Goal: Task Accomplishment & Management: Complete application form

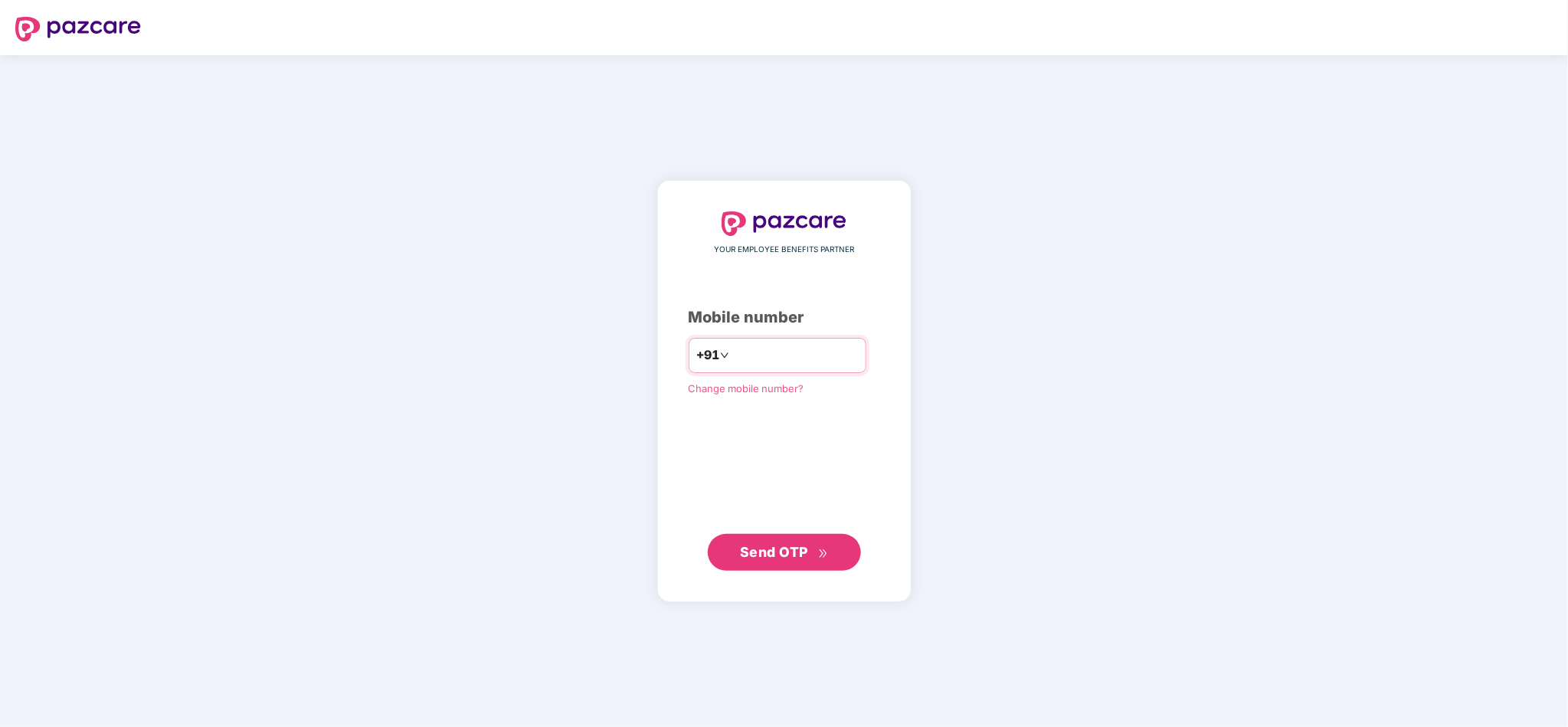
click at [736, 340] on div "+91" at bounding box center [778, 356] width 178 height 35
click at [739, 352] on input "number" at bounding box center [795, 355] width 126 height 24
type input "**********"
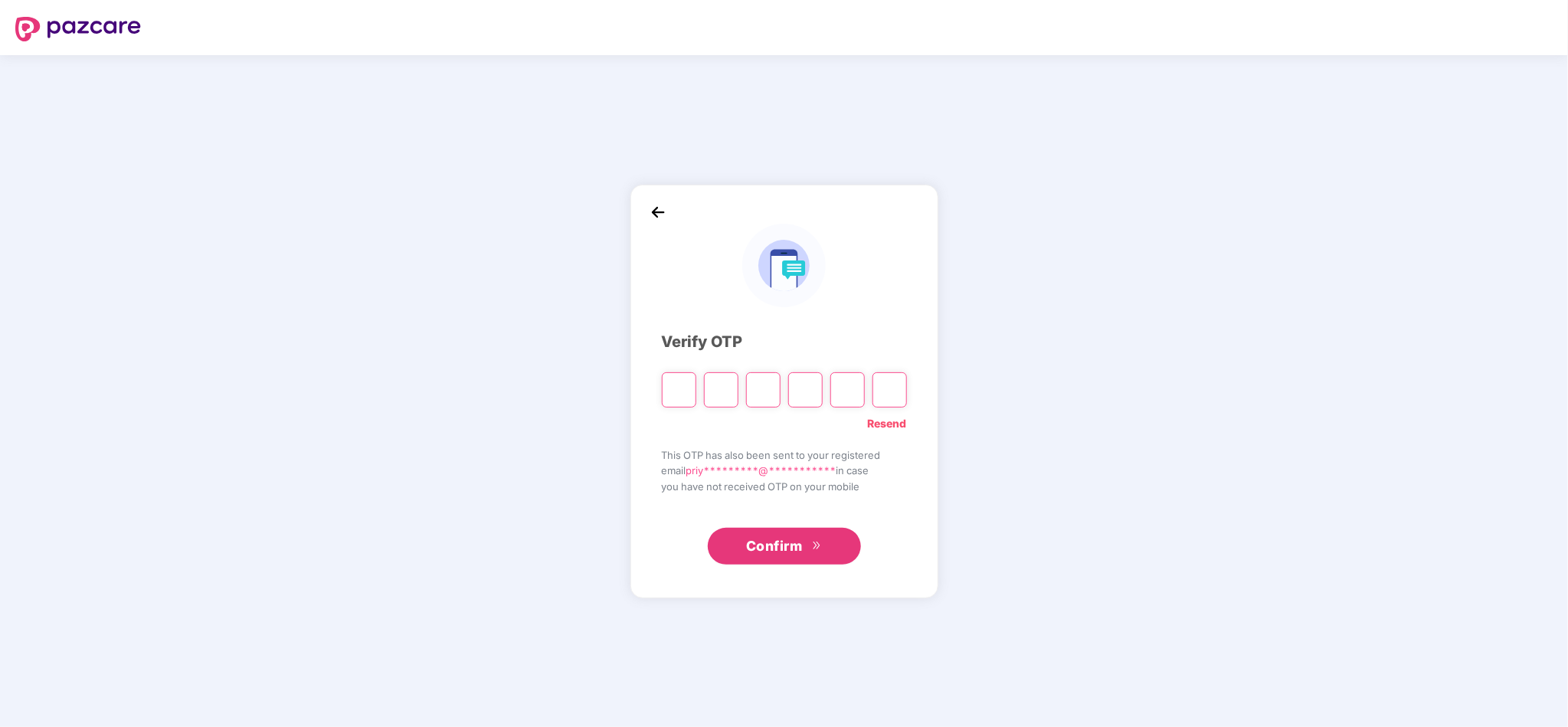
type input "*"
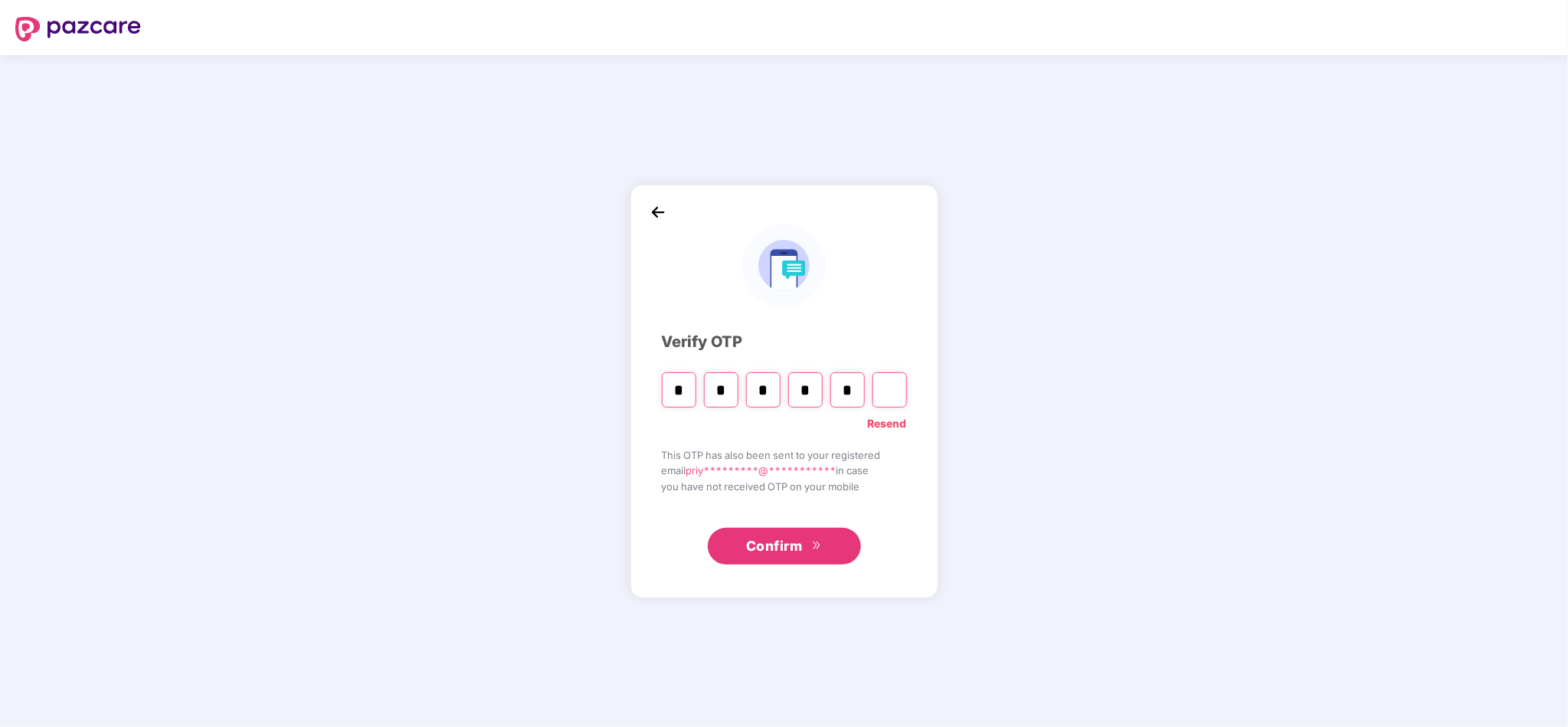
type input "*"
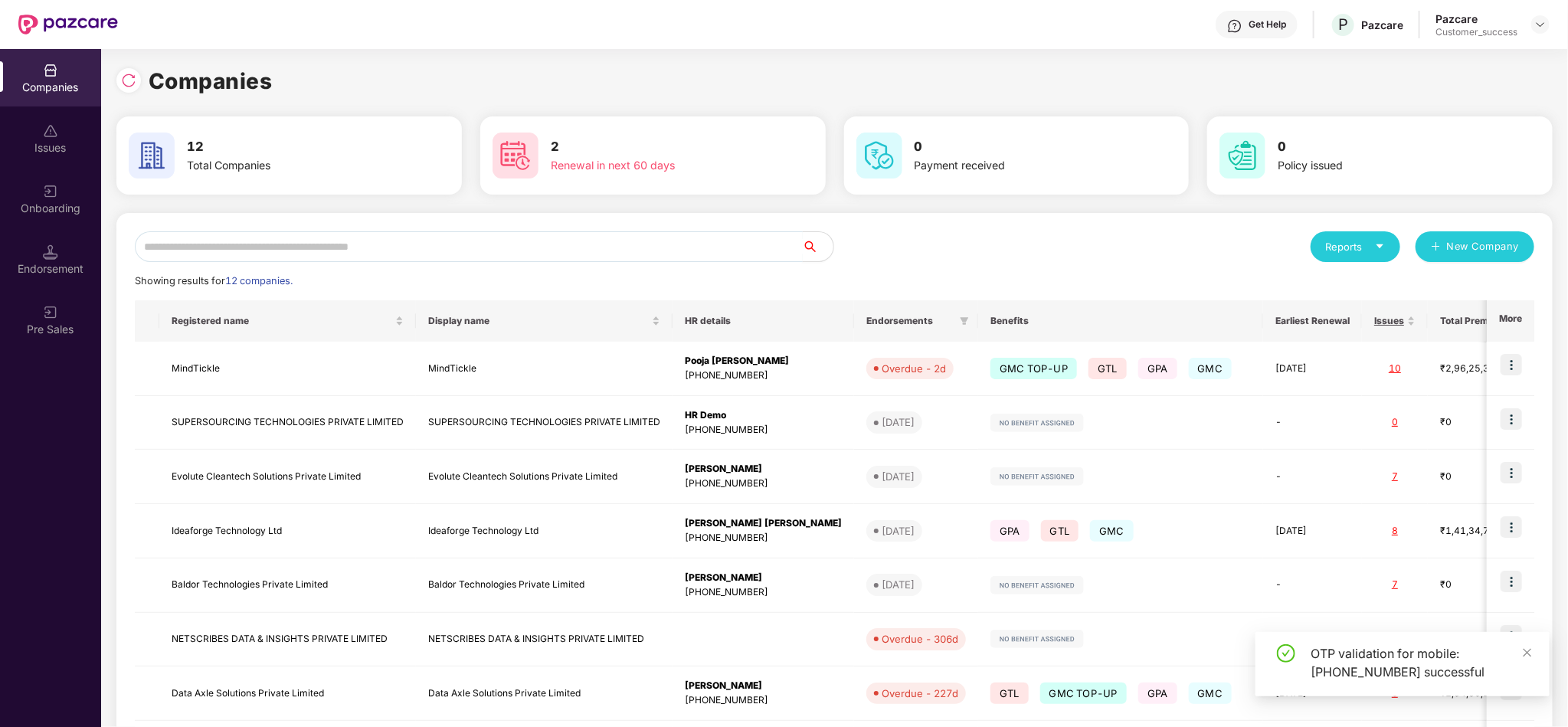
click at [621, 254] on input "text" at bounding box center [468, 246] width 668 height 31
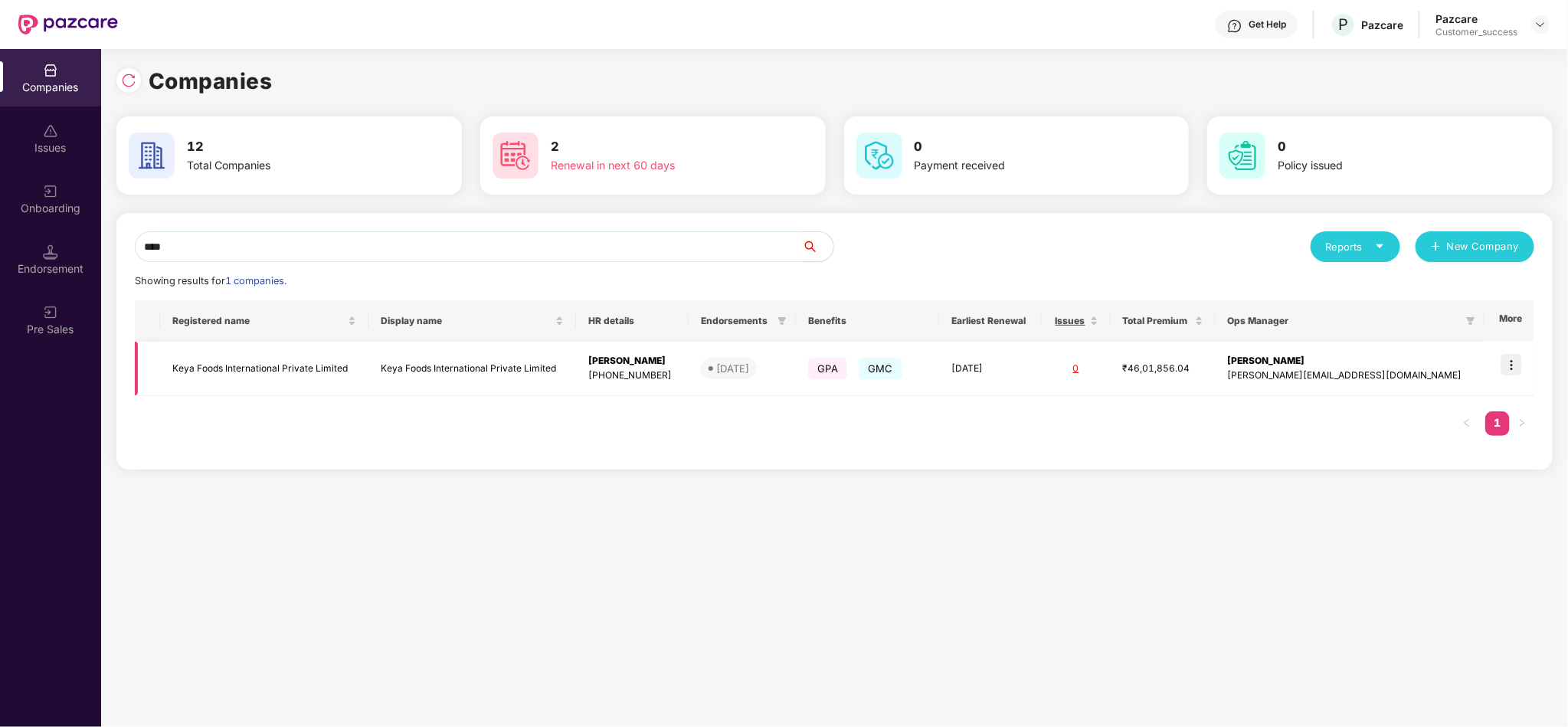
type input "****"
click at [1503, 355] on img at bounding box center [1511, 364] width 21 height 21
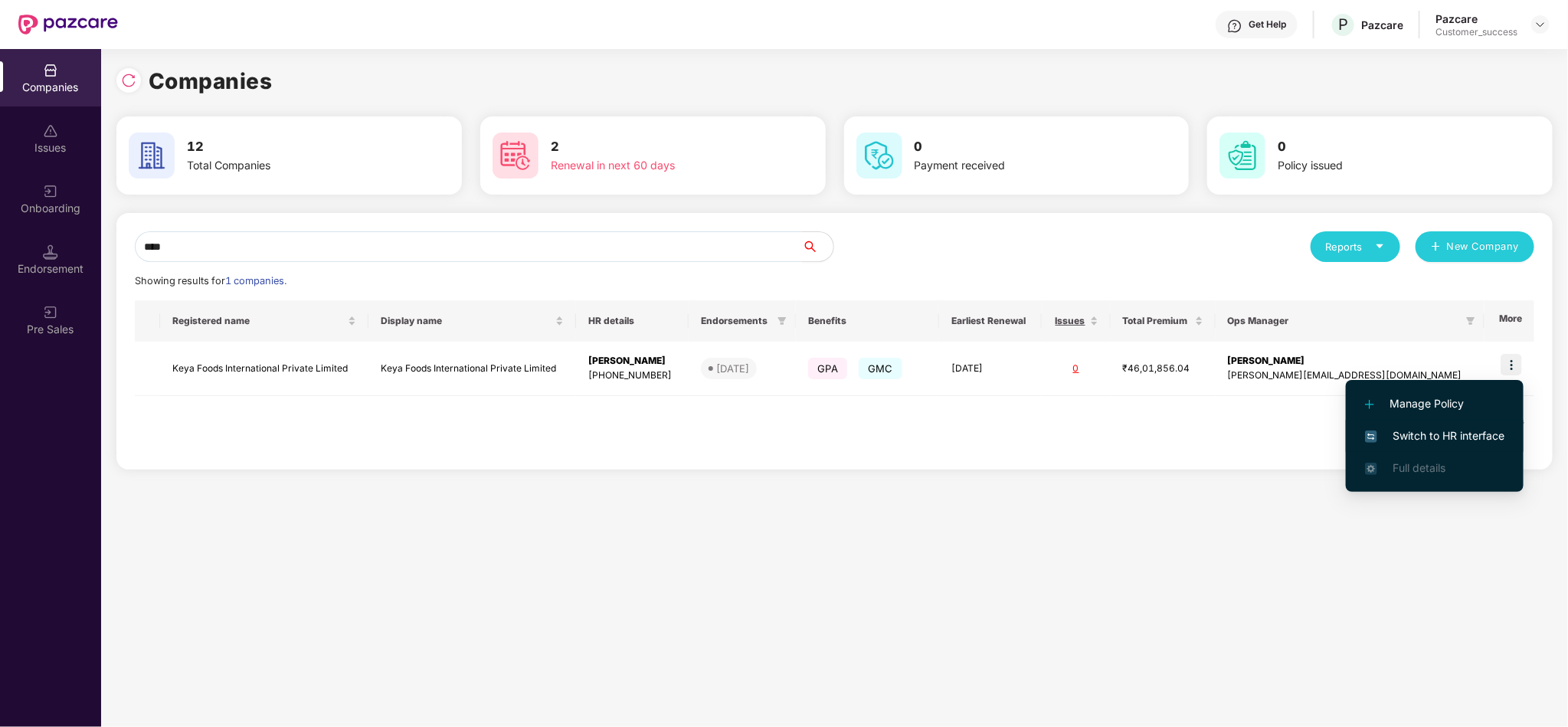
click at [1435, 422] on li "Switch to HR interface" at bounding box center [1435, 435] width 178 height 32
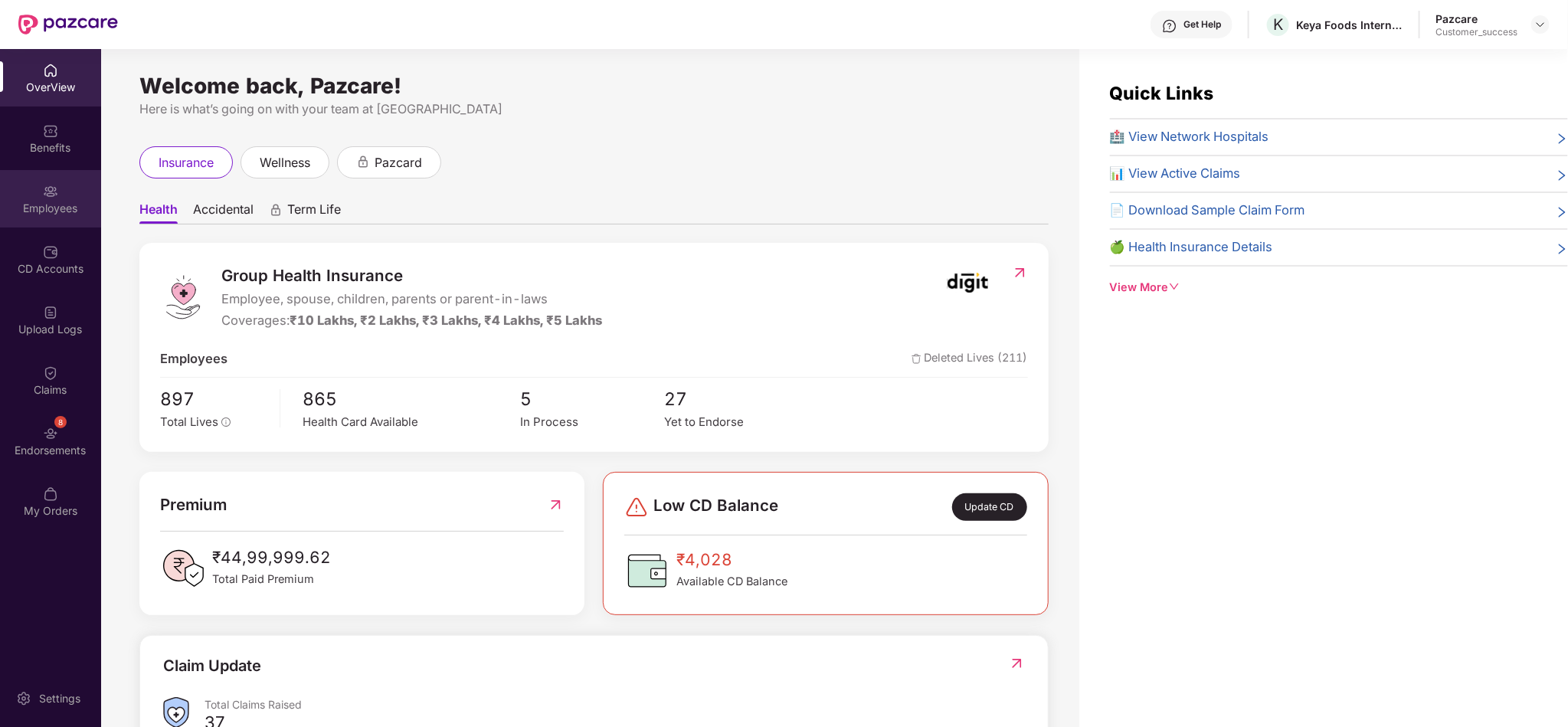
click at [67, 211] on div "Employees" at bounding box center [50, 208] width 101 height 16
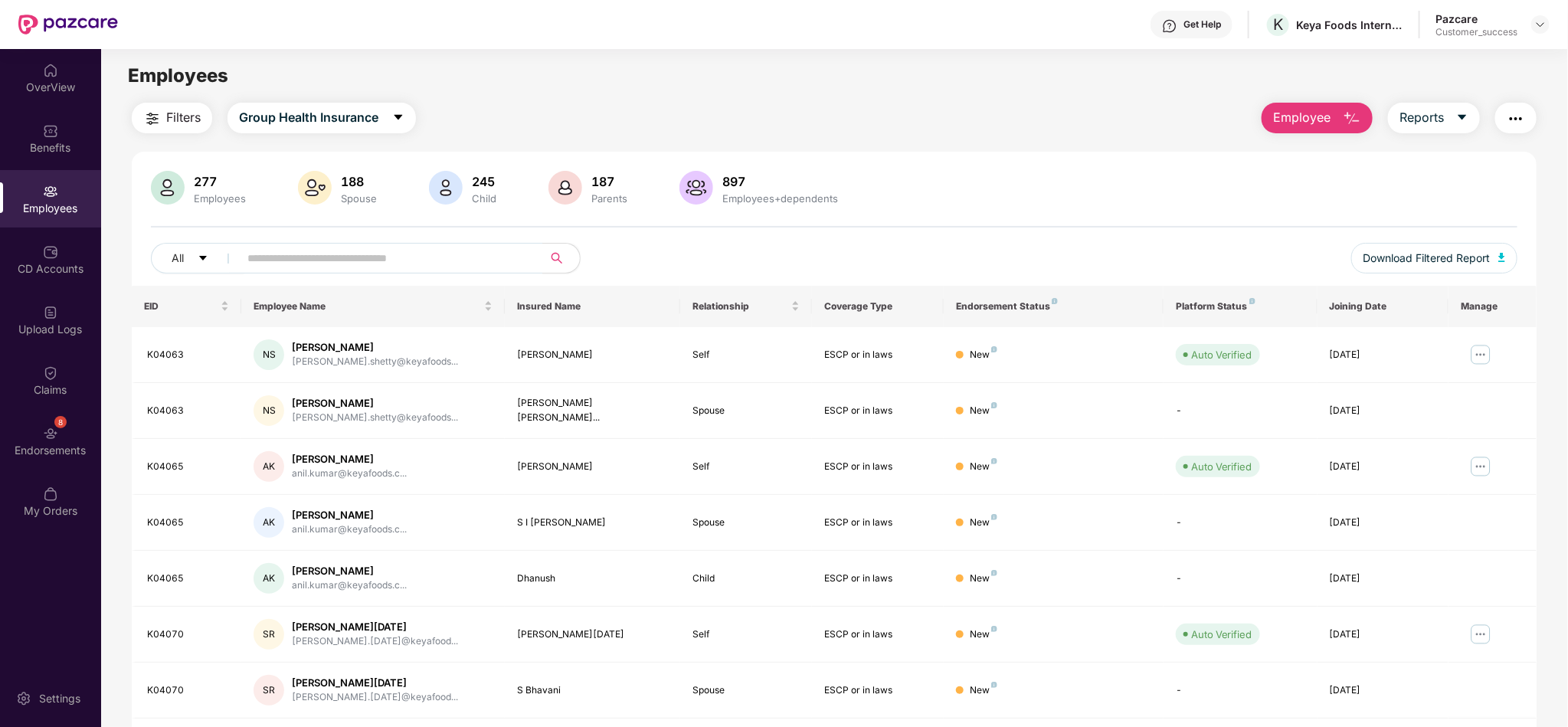
click at [1304, 138] on div "Filters Group Health Insurance Employee Reports 277 Employees 188 Spouse 245 Ch…" at bounding box center [834, 528] width 1405 height 851
click at [1324, 121] on span "Employee" at bounding box center [1302, 118] width 57 height 19
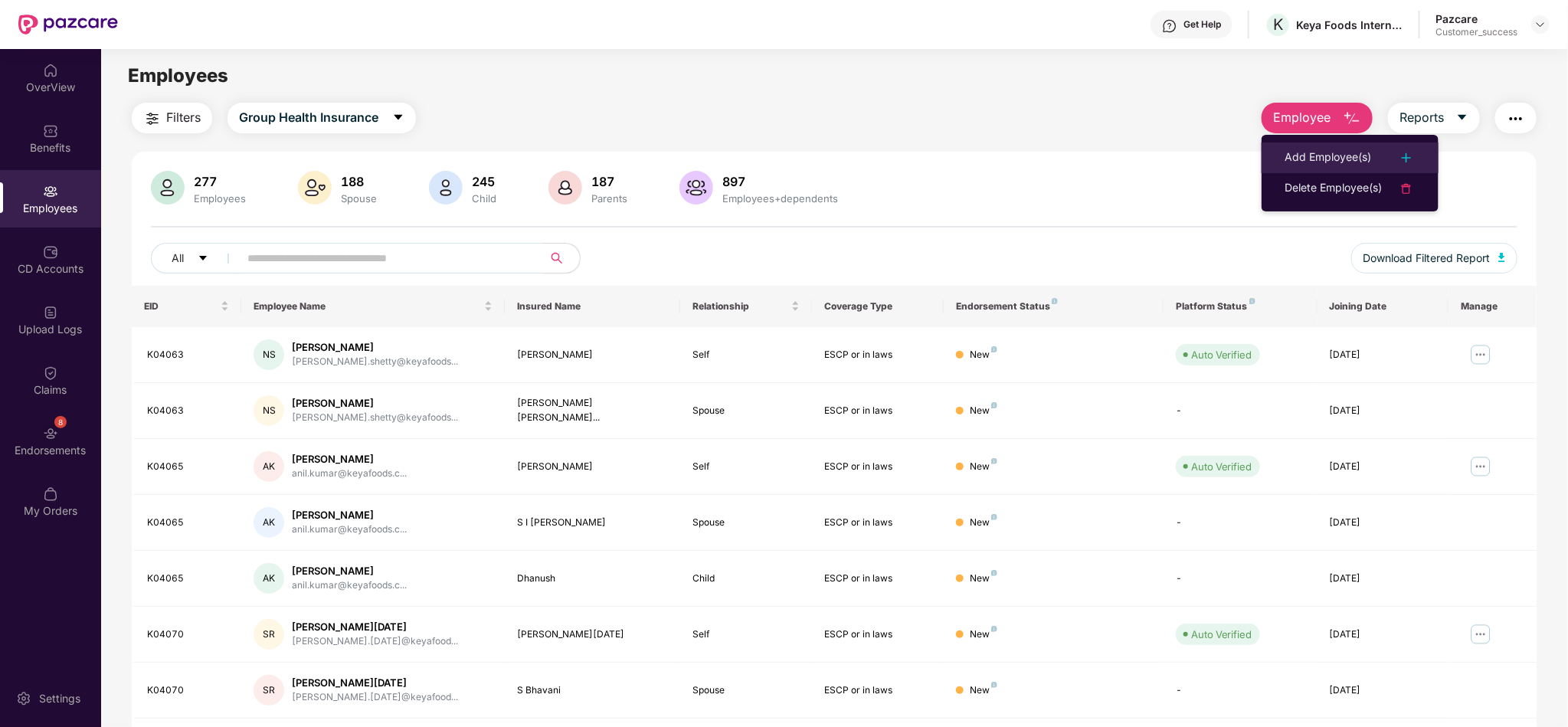
click at [1357, 148] on div "Add Employee(s)" at bounding box center [1327, 157] width 86 height 19
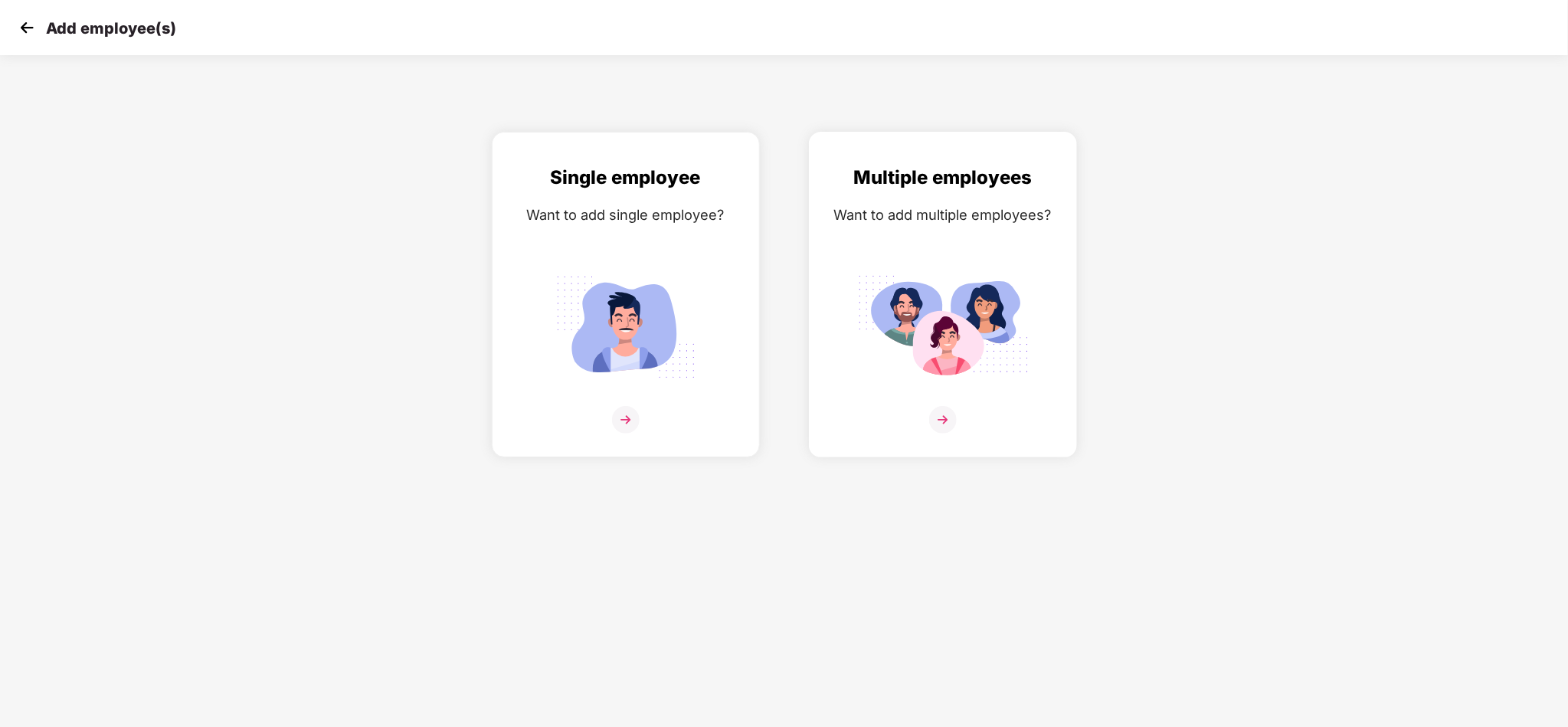
click at [947, 260] on div "Multiple employees Want to add multiple employees?" at bounding box center [942, 307] width 236 height 289
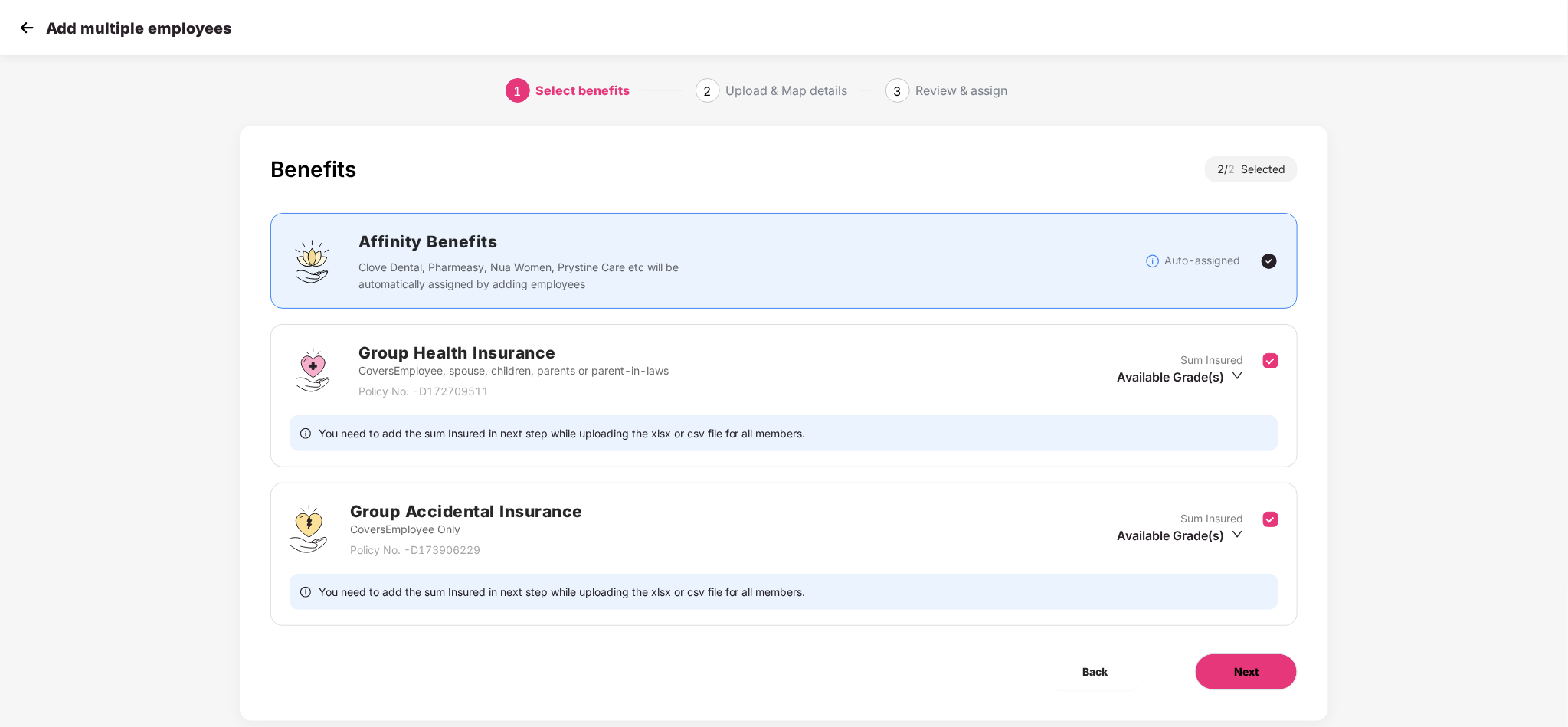
click at [1220, 673] on button "Next" at bounding box center [1246, 671] width 103 height 37
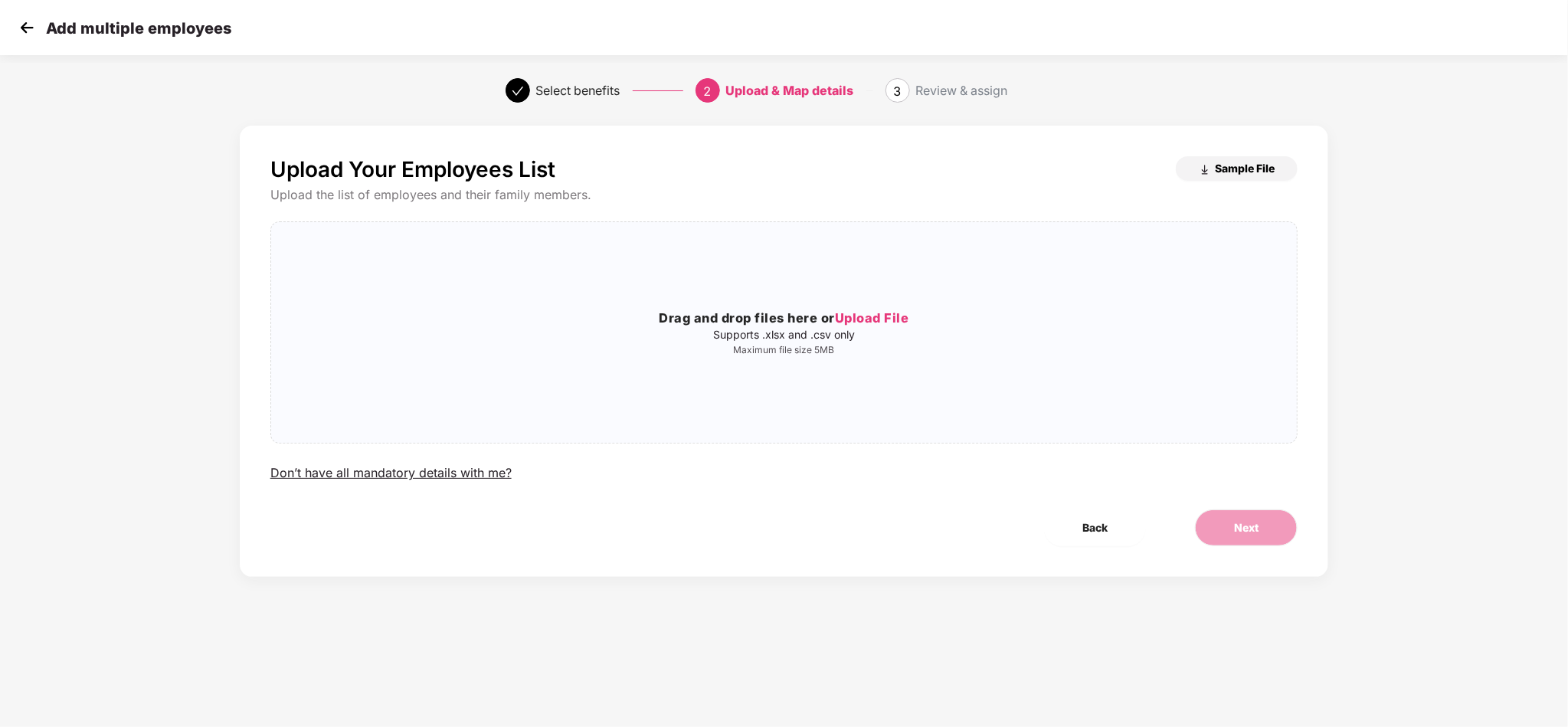
click at [1230, 166] on span "Sample File" at bounding box center [1245, 169] width 59 height 15
click at [851, 404] on div "Drag and drop files here or Upload File Supports .xlsx and .csv only Maximum fi…" at bounding box center [785, 332] width 1027 height 196
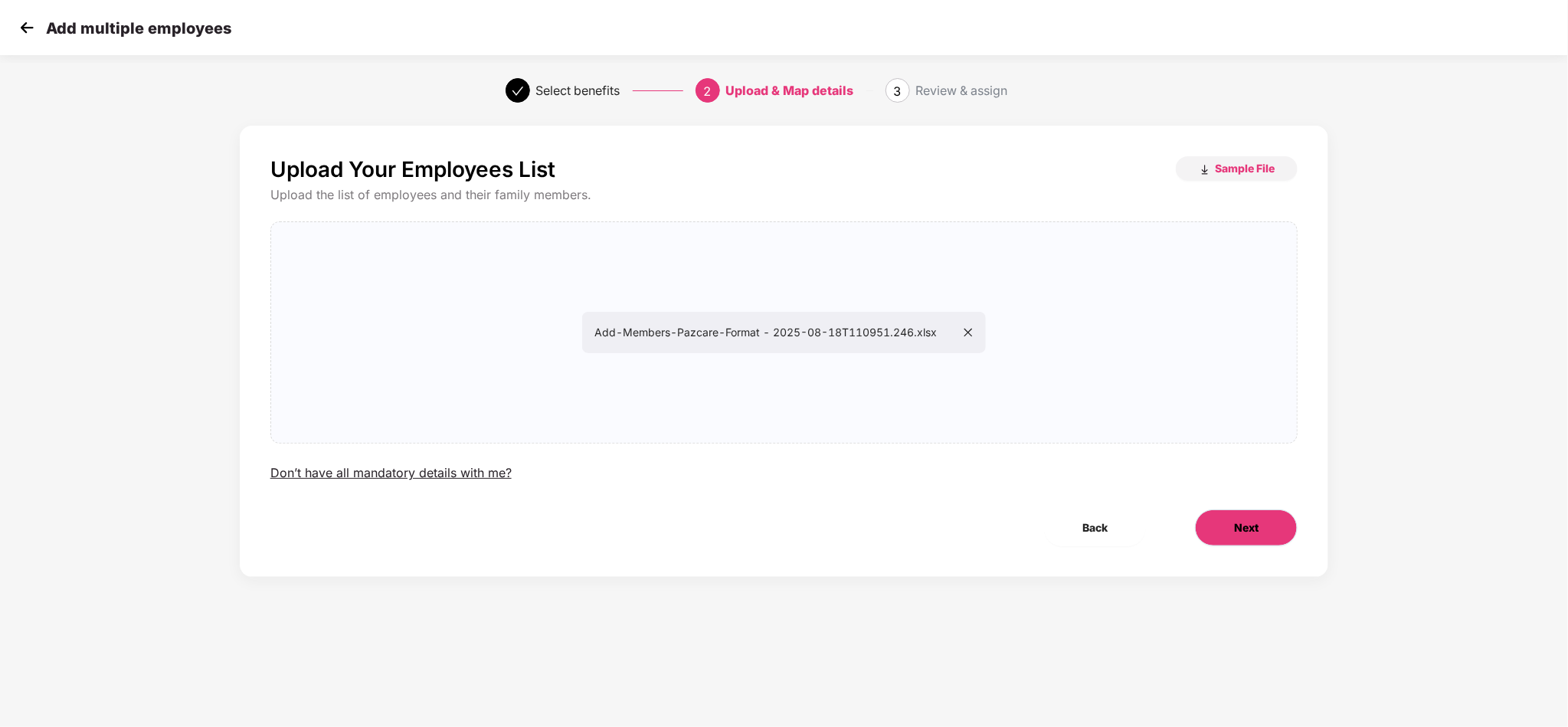
click at [1250, 526] on span "Next" at bounding box center [1246, 527] width 24 height 17
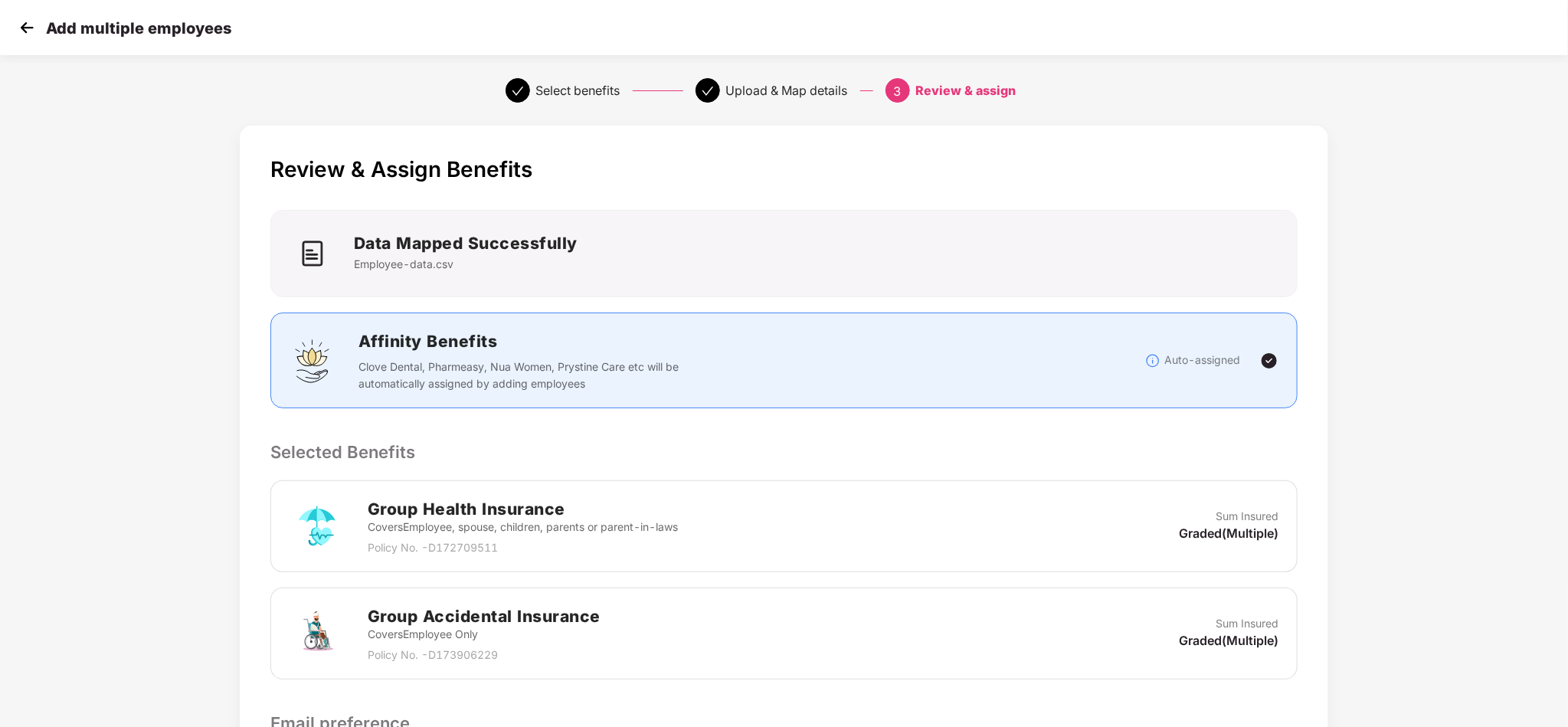
click at [1495, 400] on div "Review & Assign Benefits Data Mapped Successfully Employee-data.csv Affinity Be…" at bounding box center [784, 539] width 1568 height 843
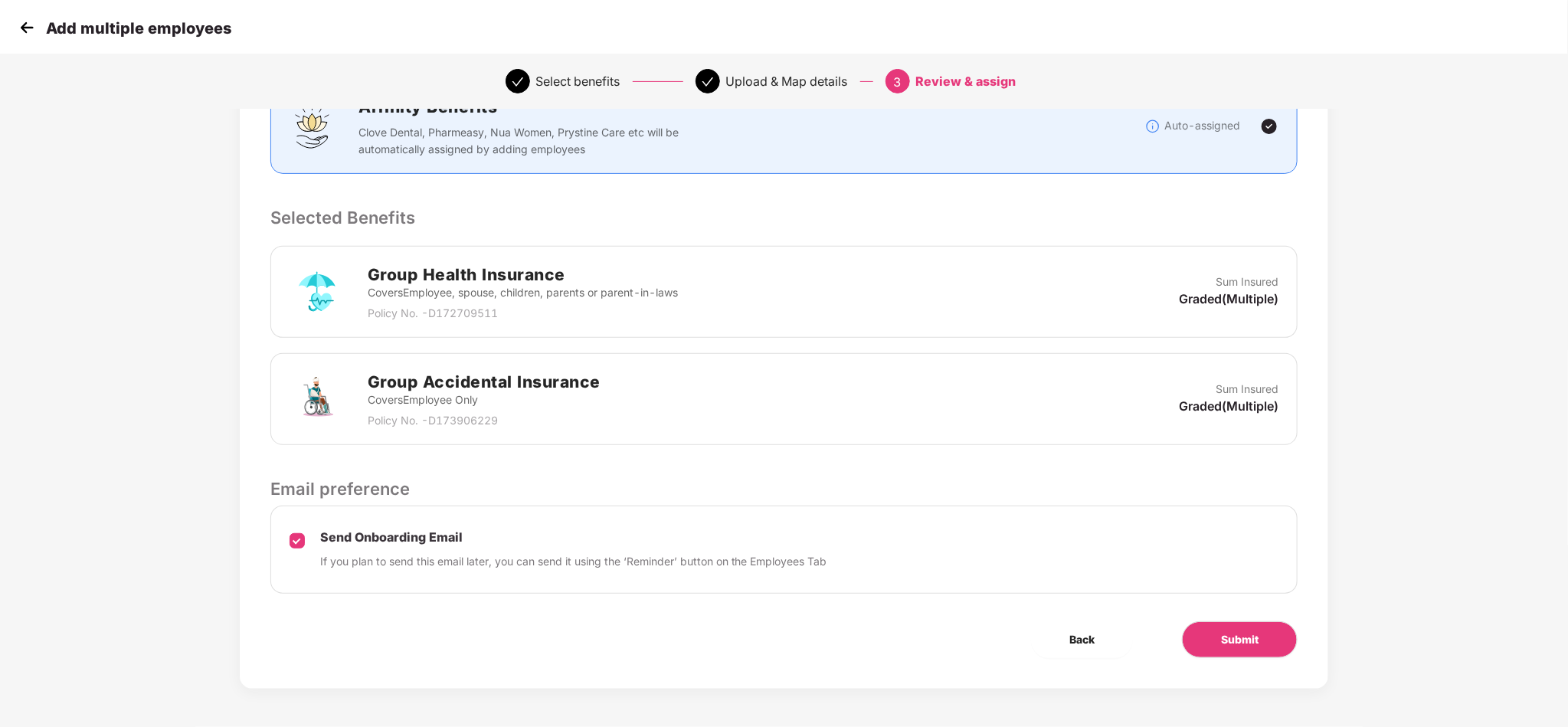
scroll to position [237, 0]
click at [1270, 646] on button "Submit" at bounding box center [1240, 639] width 116 height 37
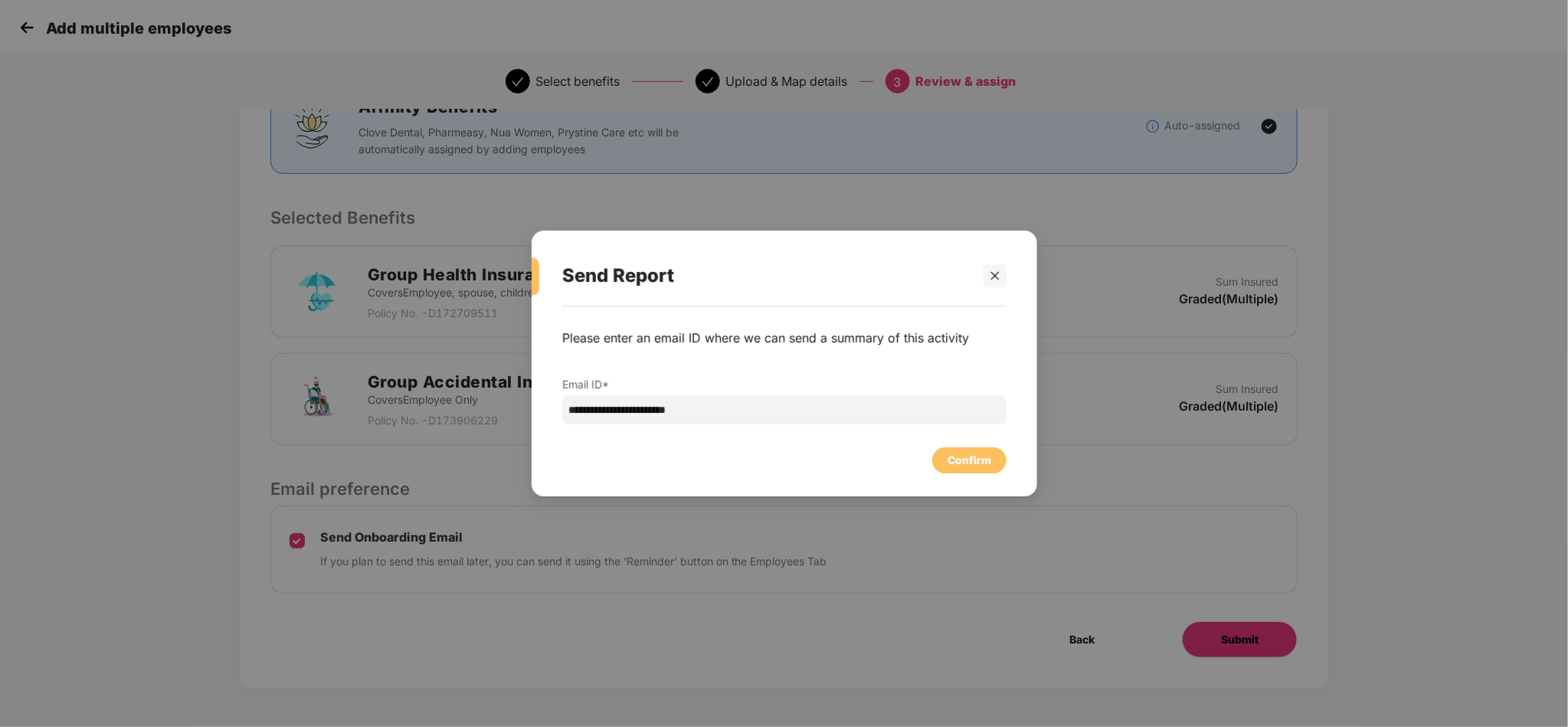
scroll to position [0, 0]
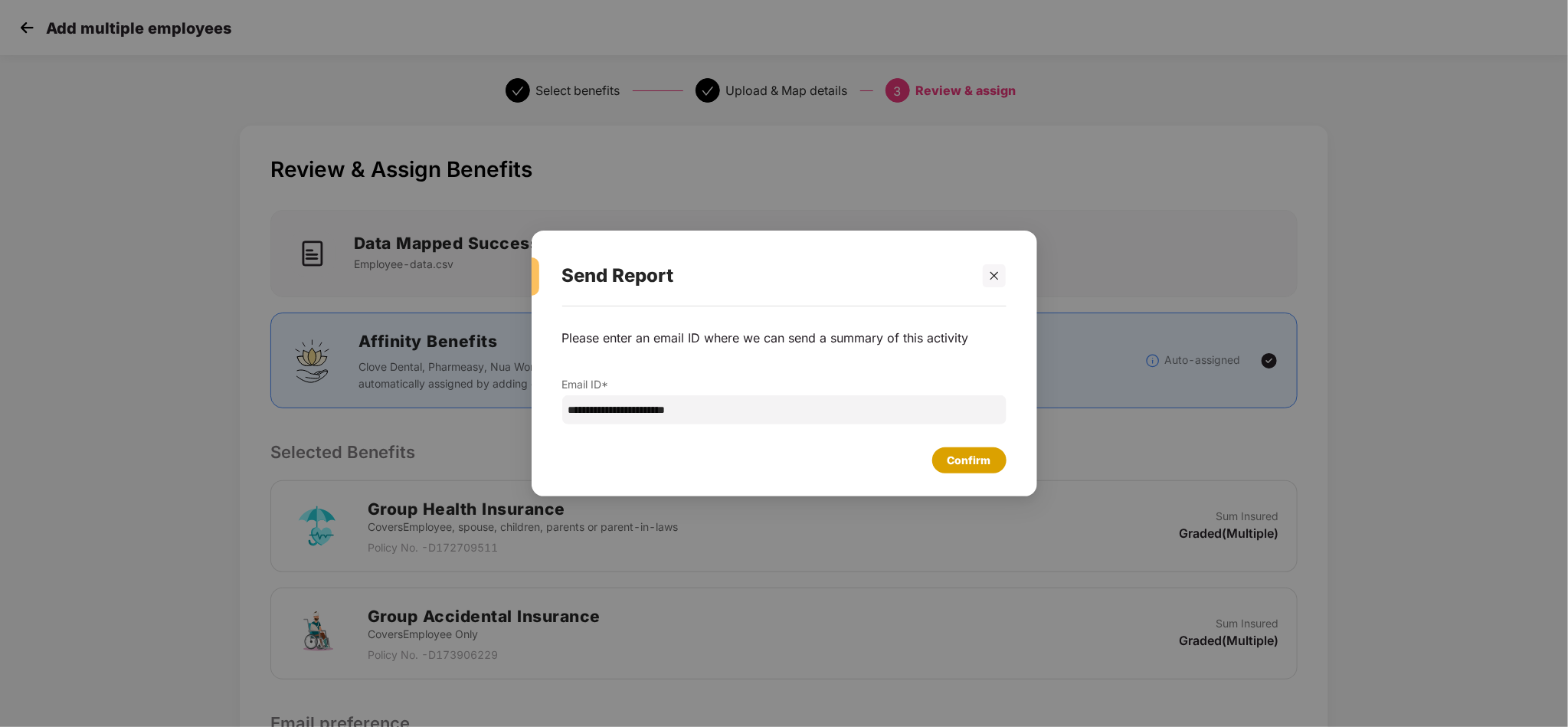
click at [997, 456] on div "Confirm" at bounding box center [969, 460] width 74 height 26
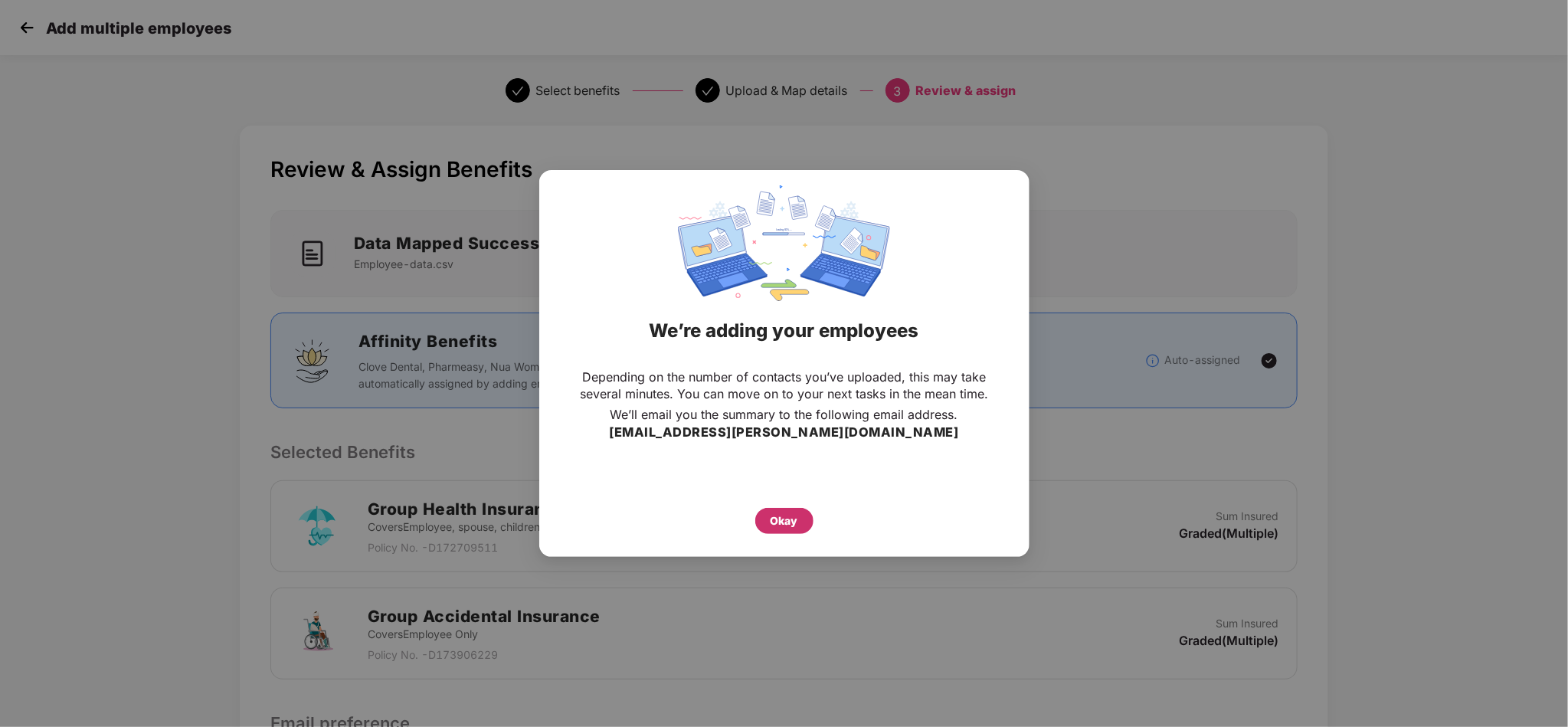
click at [803, 523] on div "Okay" at bounding box center [784, 520] width 58 height 26
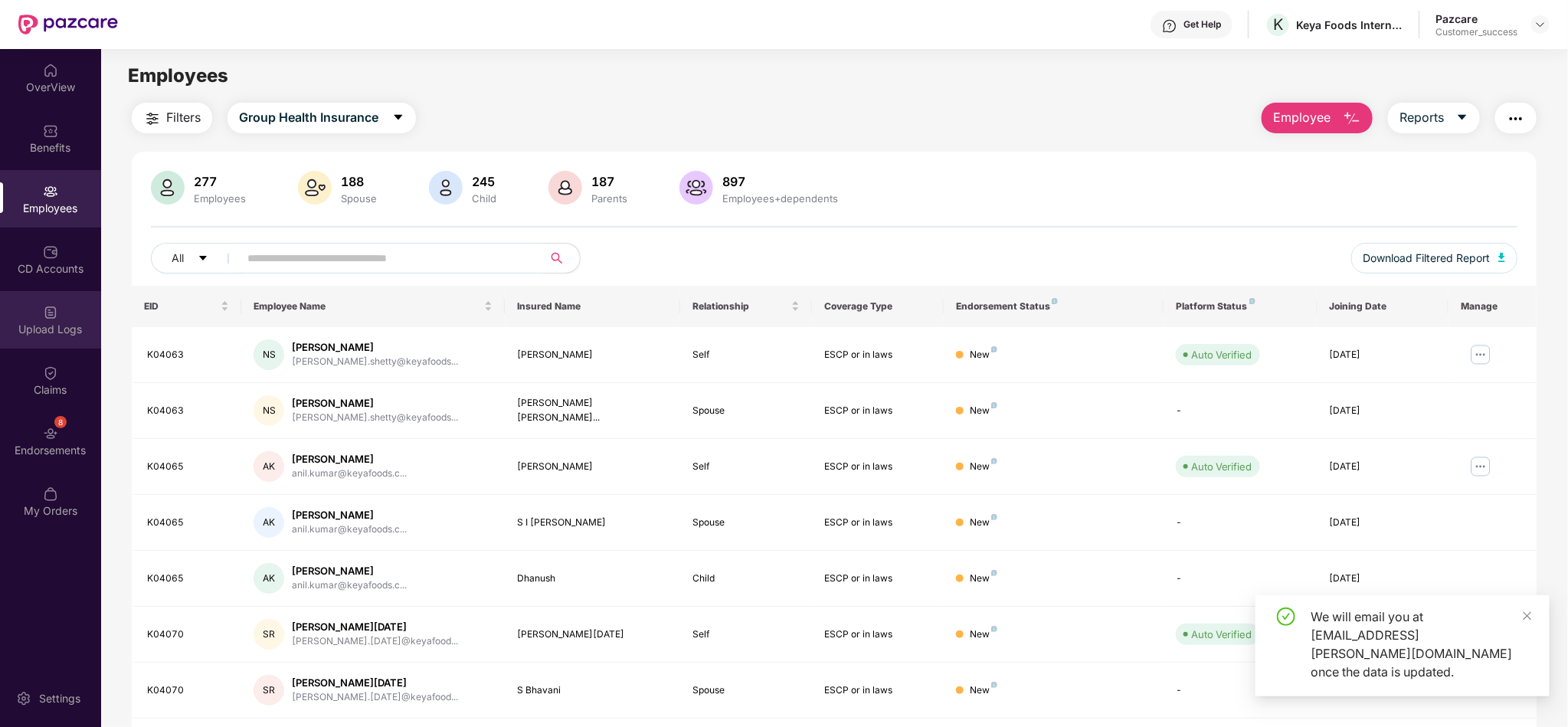
click at [31, 338] on div "Upload Logs" at bounding box center [50, 320] width 101 height 57
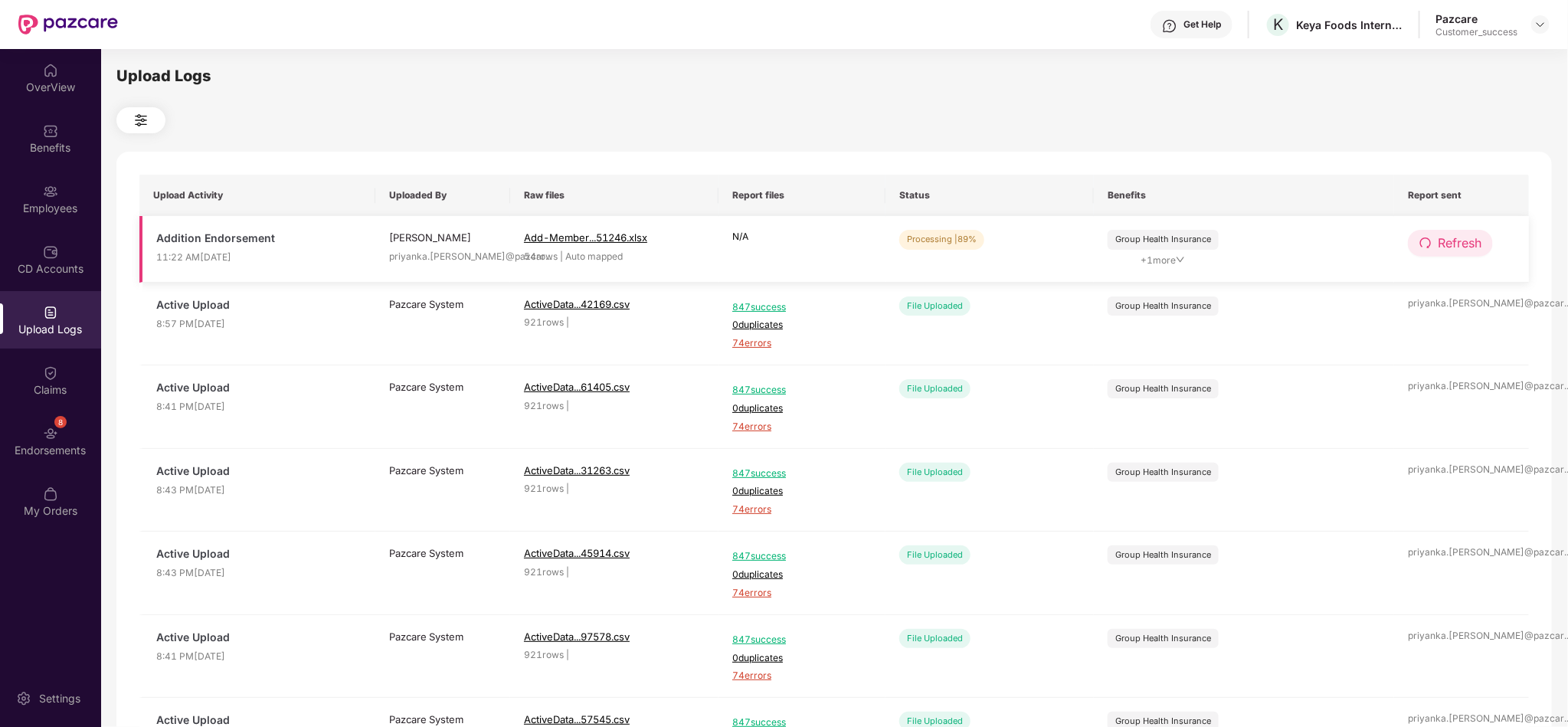
click at [1432, 230] on button "Refresh" at bounding box center [1450, 243] width 85 height 27
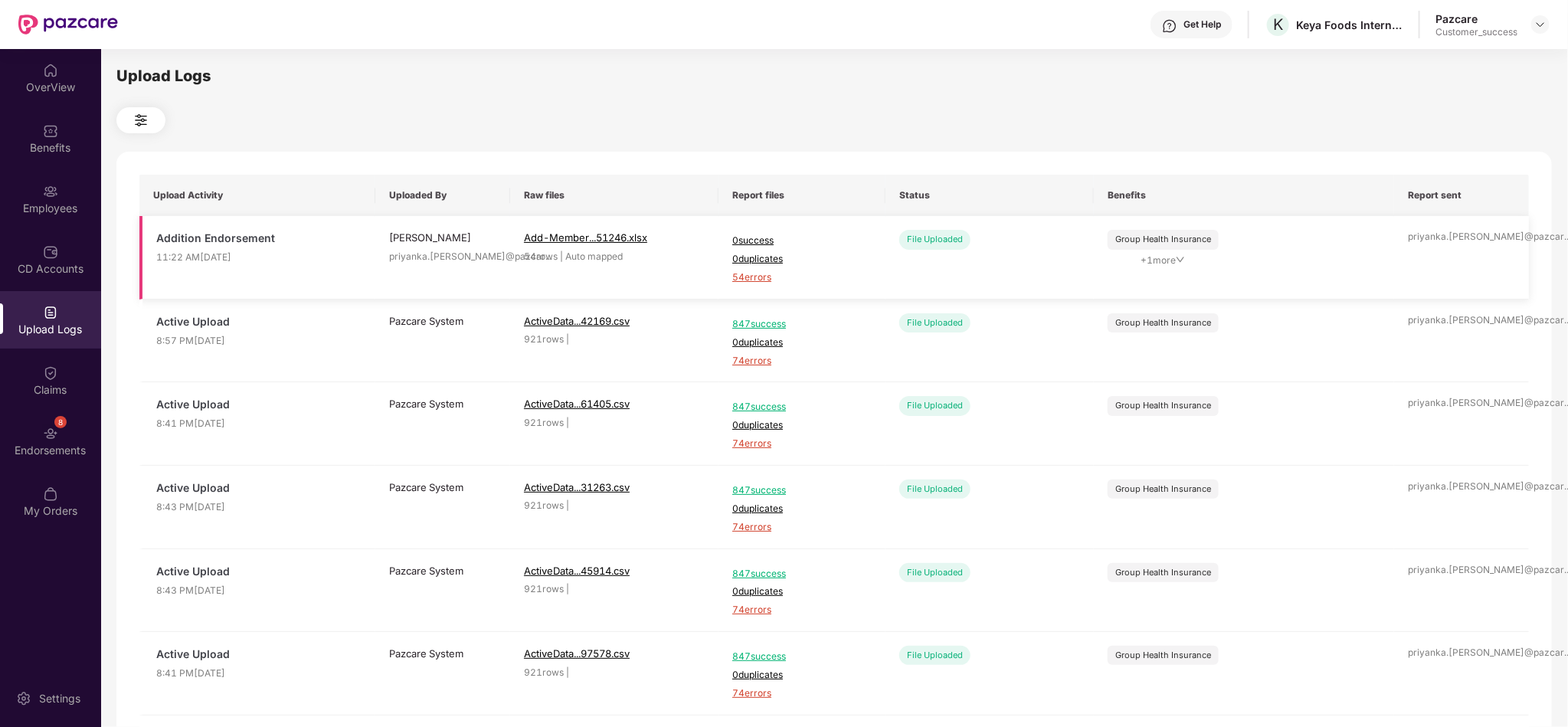
click at [766, 278] on span "54 errors" at bounding box center [802, 278] width 139 height 15
click at [42, 187] on div "Employees" at bounding box center [50, 199] width 101 height 57
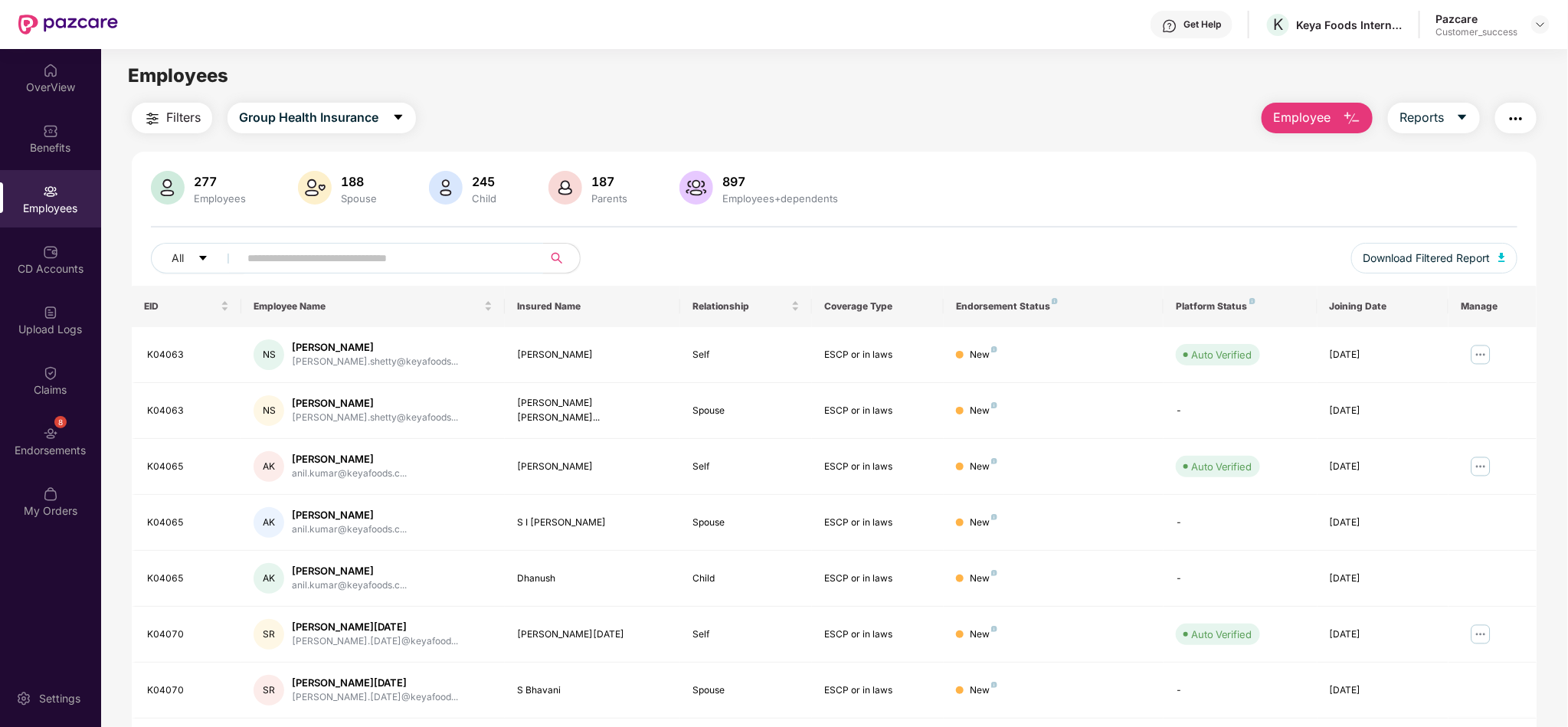
click at [508, 260] on input "text" at bounding box center [385, 257] width 275 height 23
paste input "******"
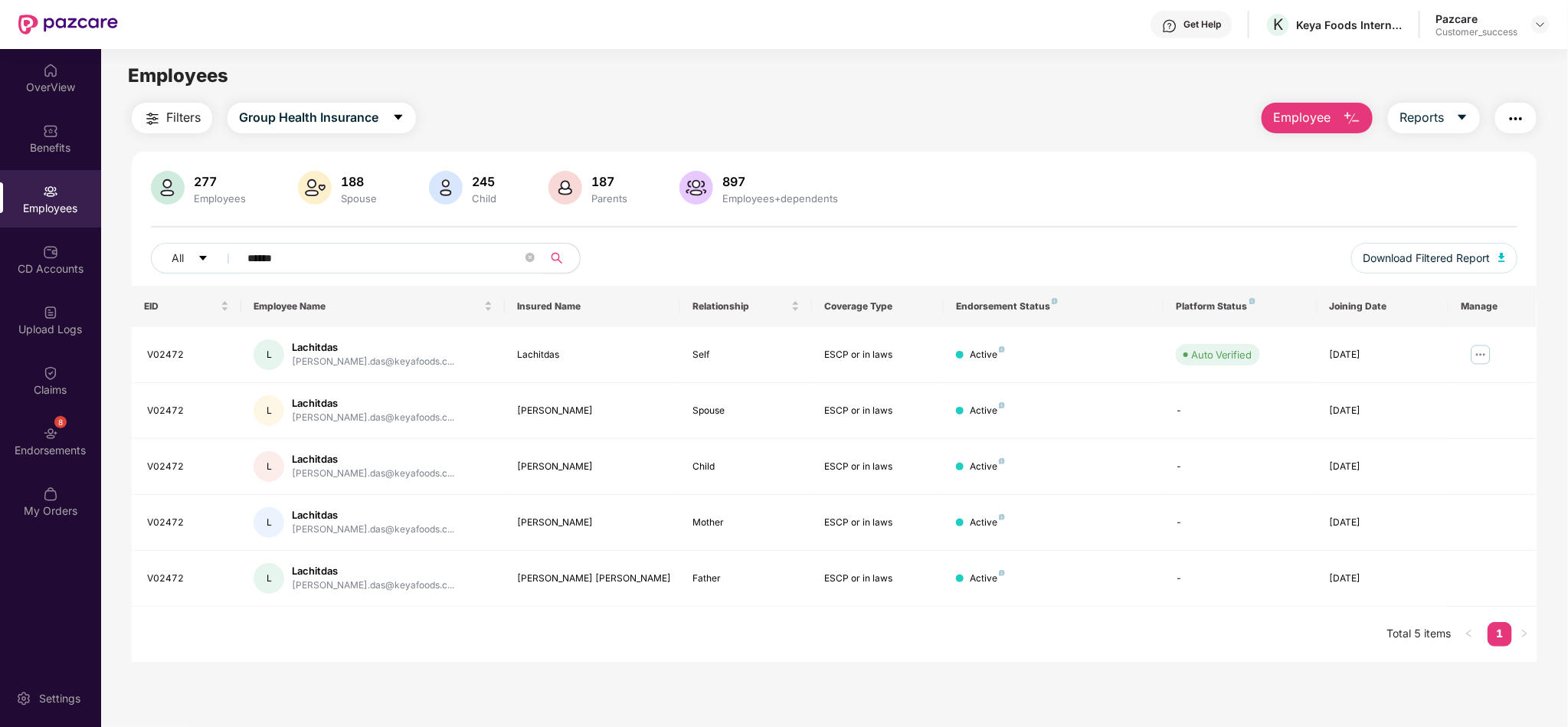
type input "******"
drag, startPoint x: 386, startPoint y: 253, endPoint x: 101, endPoint y: 278, distance: 286.1
click at [101, 278] on div "Filters Group Health Insurance Employee Reports 277 Employees 188 Spouse 245 Ch…" at bounding box center [834, 382] width 1466 height 558
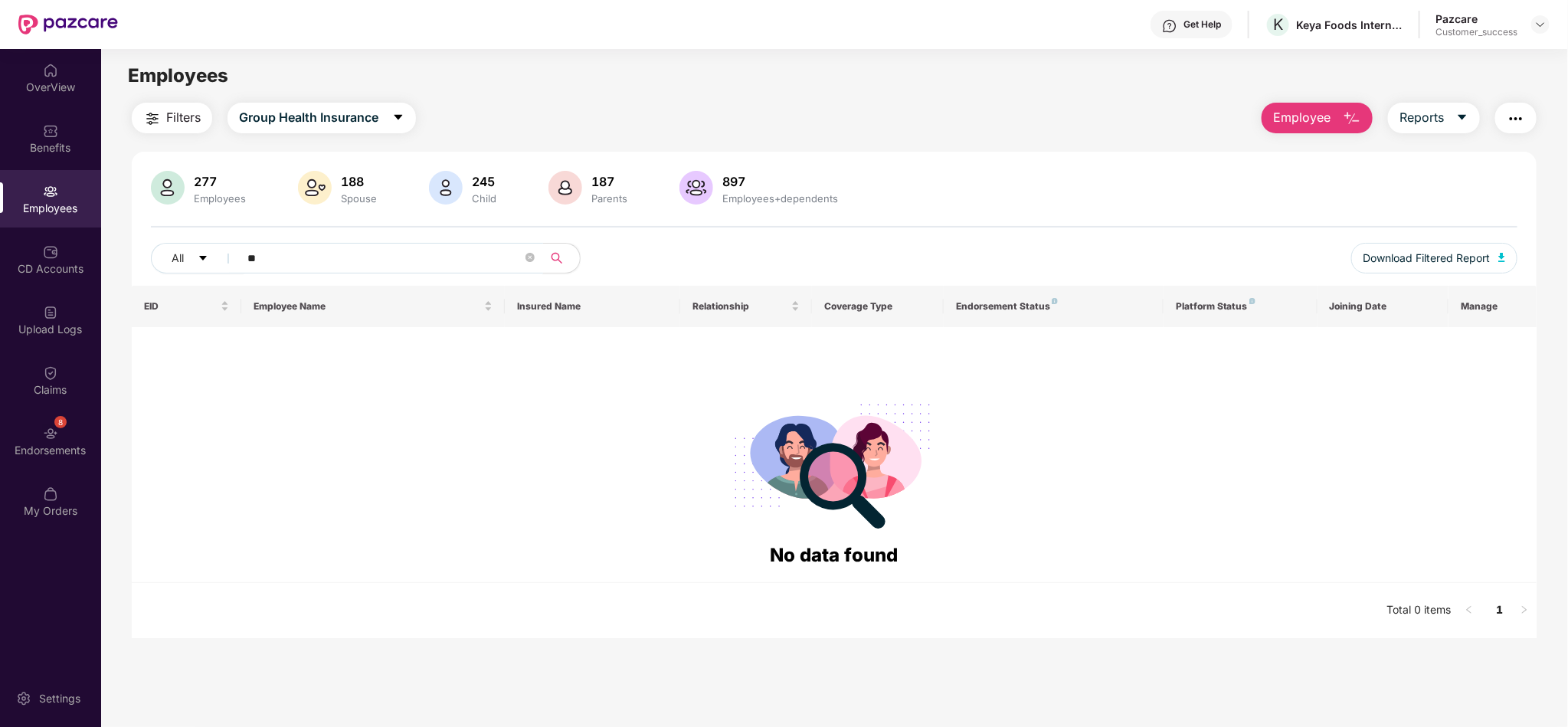
type input "*"
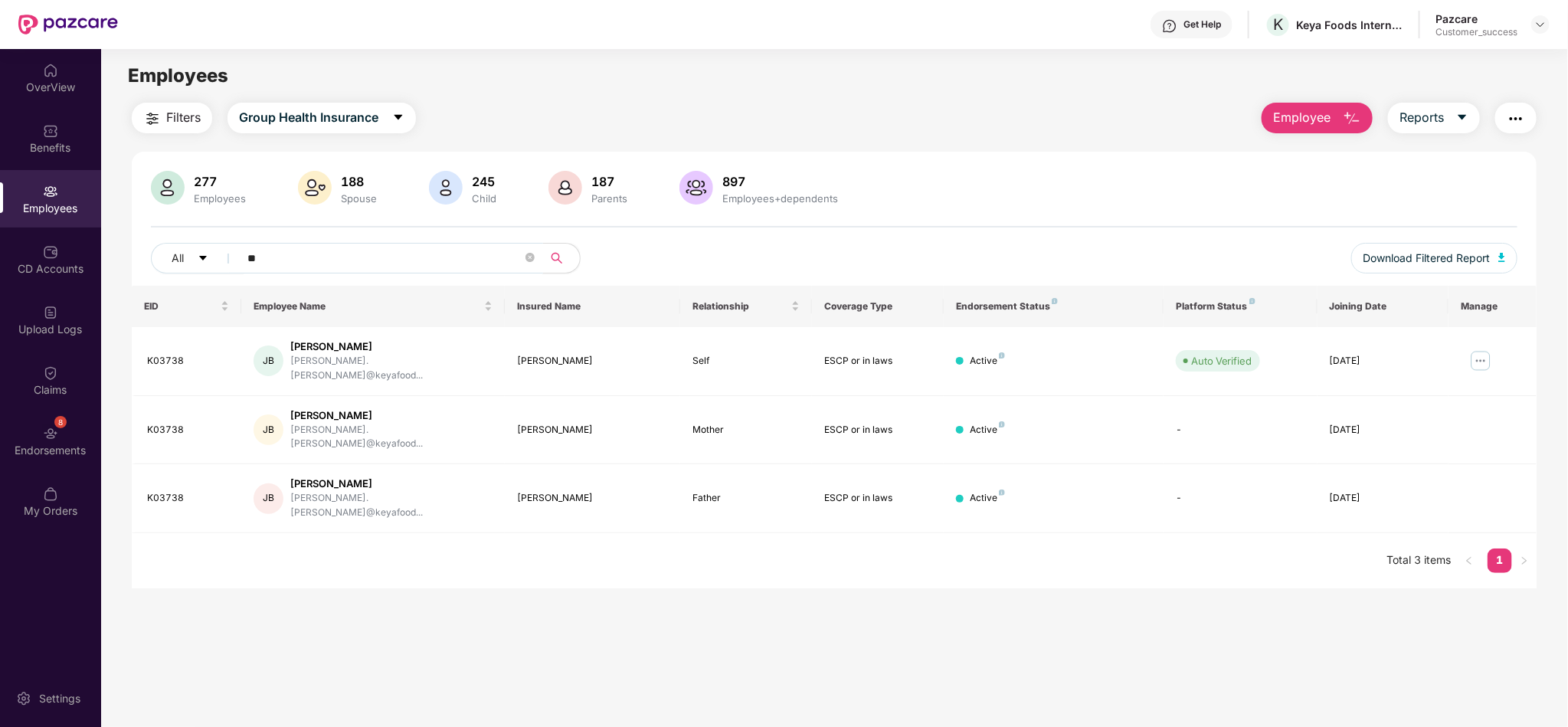
type input "*"
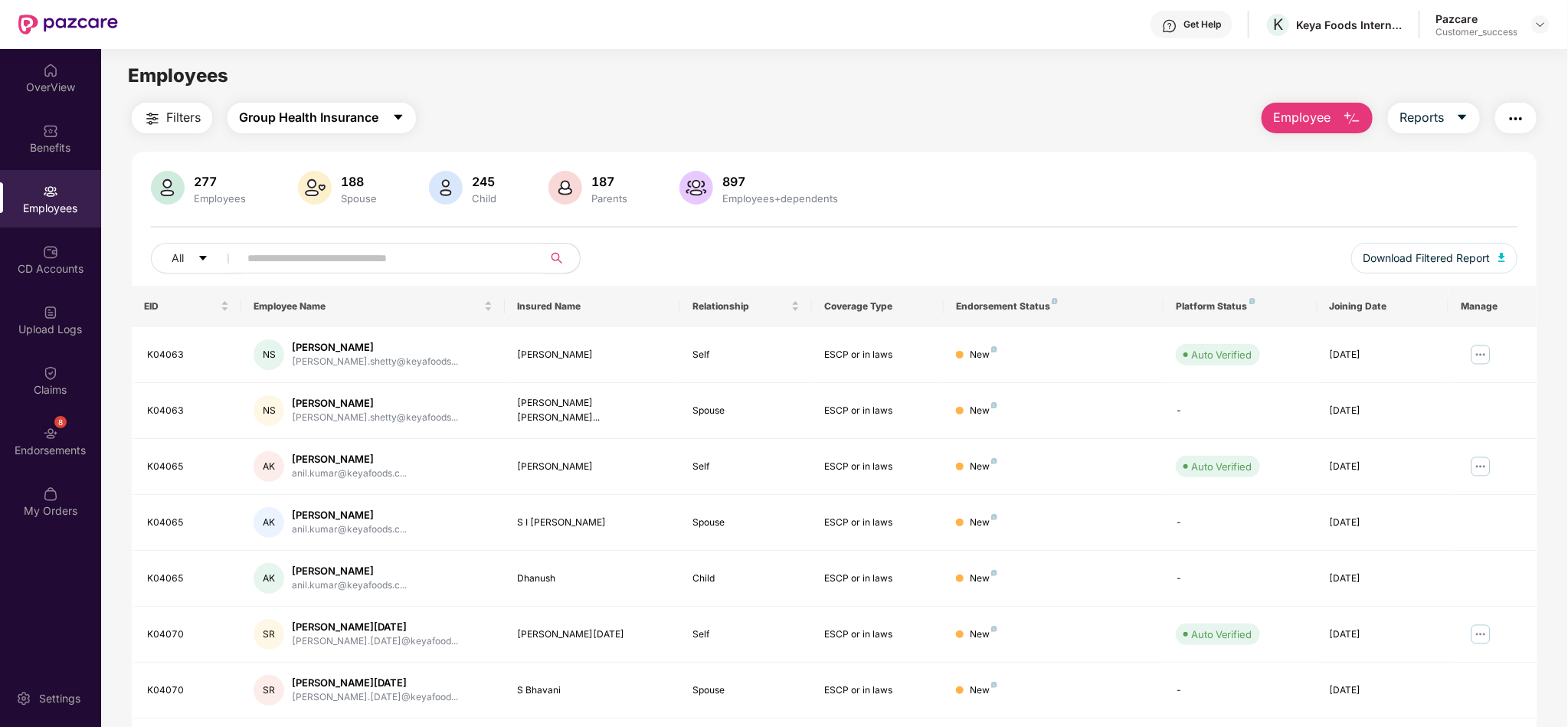
click at [393, 126] on button "Group Health Insurance" at bounding box center [322, 118] width 188 height 31
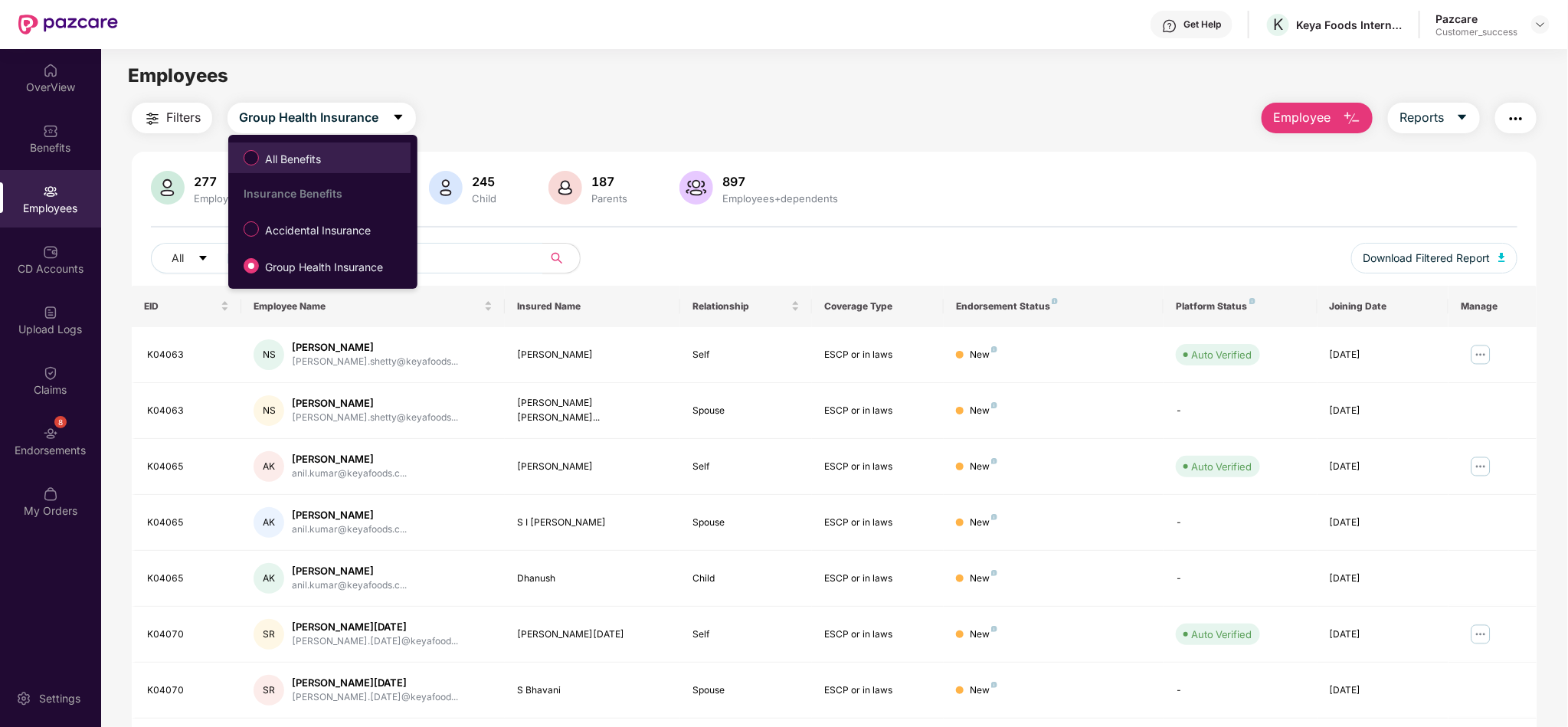
click at [363, 148] on span "All Benefits" at bounding box center [320, 157] width 167 height 26
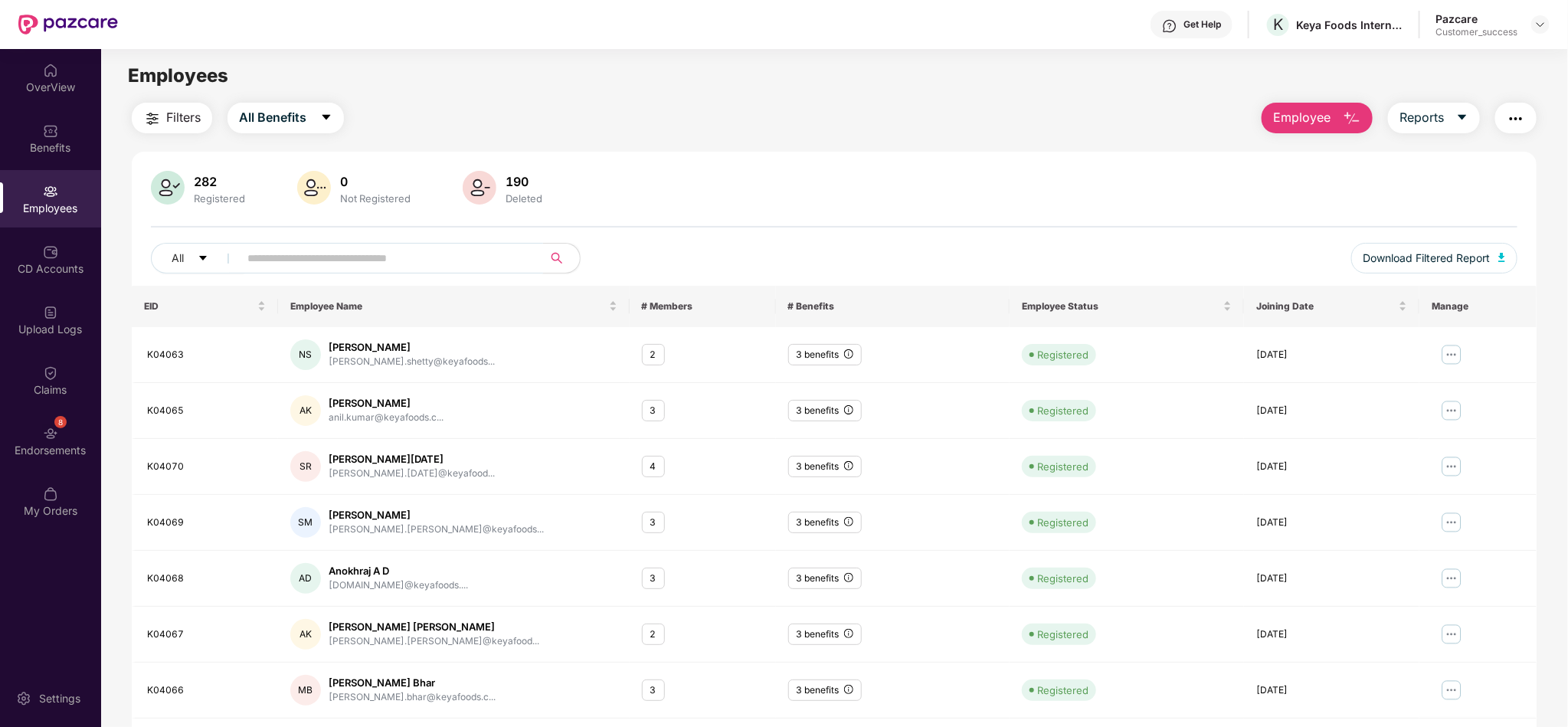
click at [467, 262] on input "text" at bounding box center [385, 257] width 275 height 23
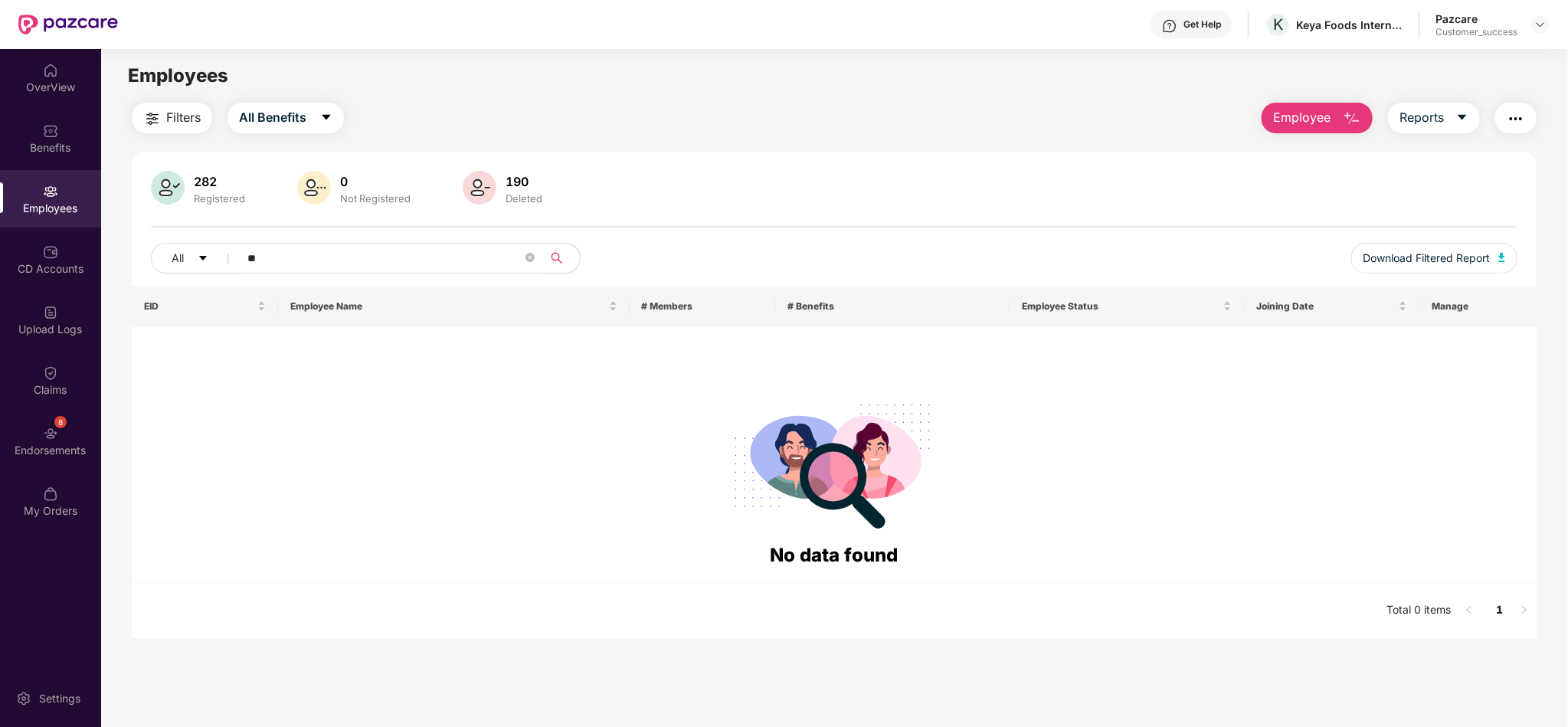
type input "*"
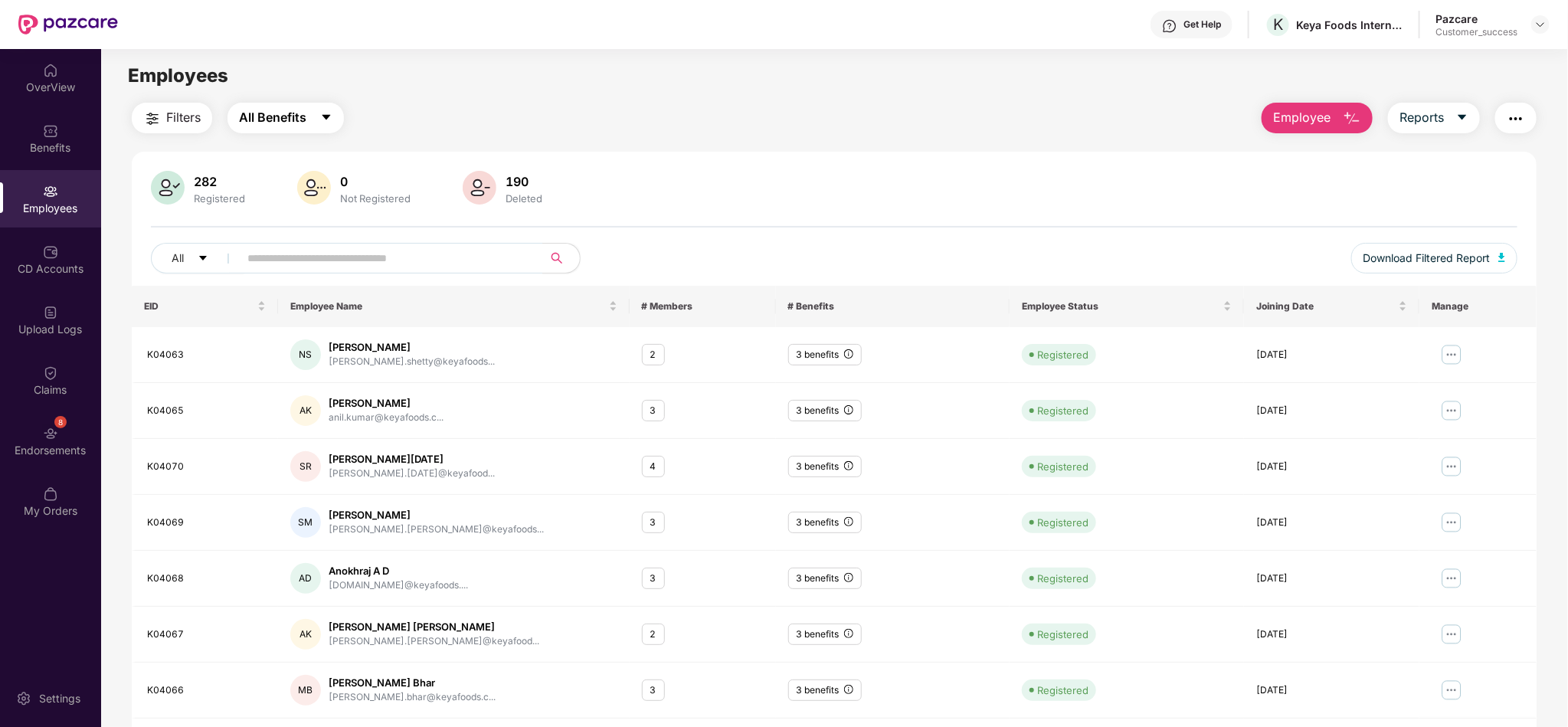
click at [321, 113] on icon "caret-down" at bounding box center [326, 117] width 12 height 12
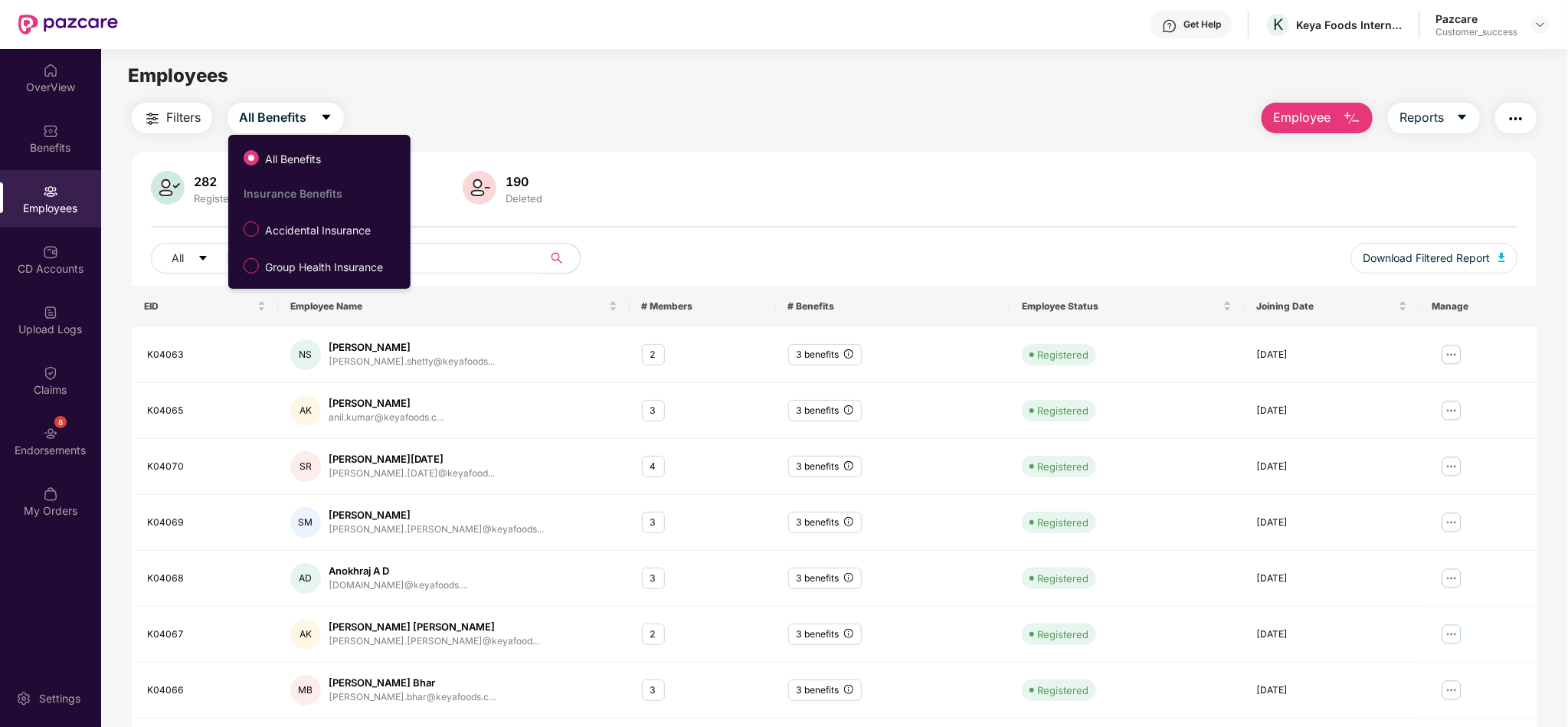
click at [495, 180] on div at bounding box center [479, 189] width 40 height 37
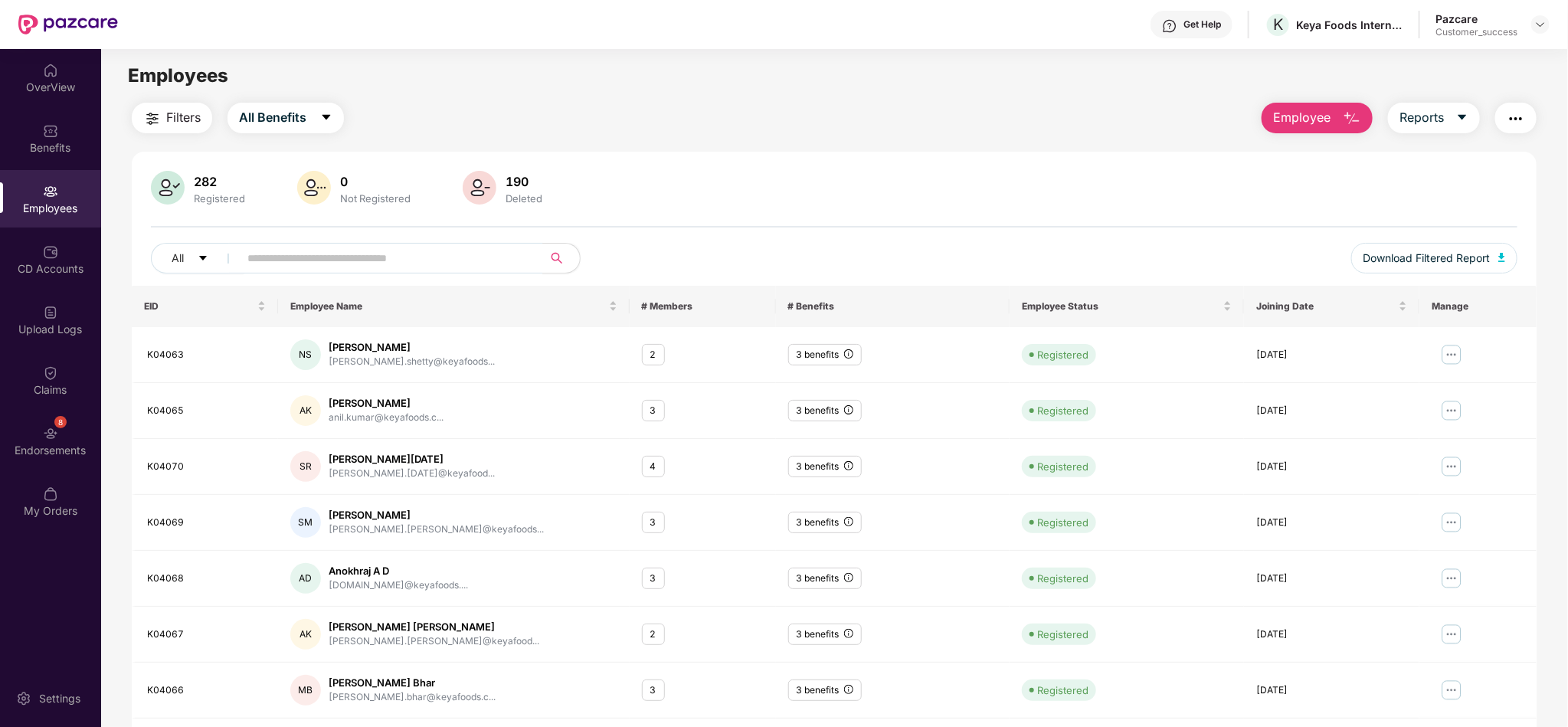
click at [524, 193] on div "Deleted" at bounding box center [524, 197] width 43 height 12
click at [326, 118] on icon "caret-down" at bounding box center [326, 117] width 12 height 12
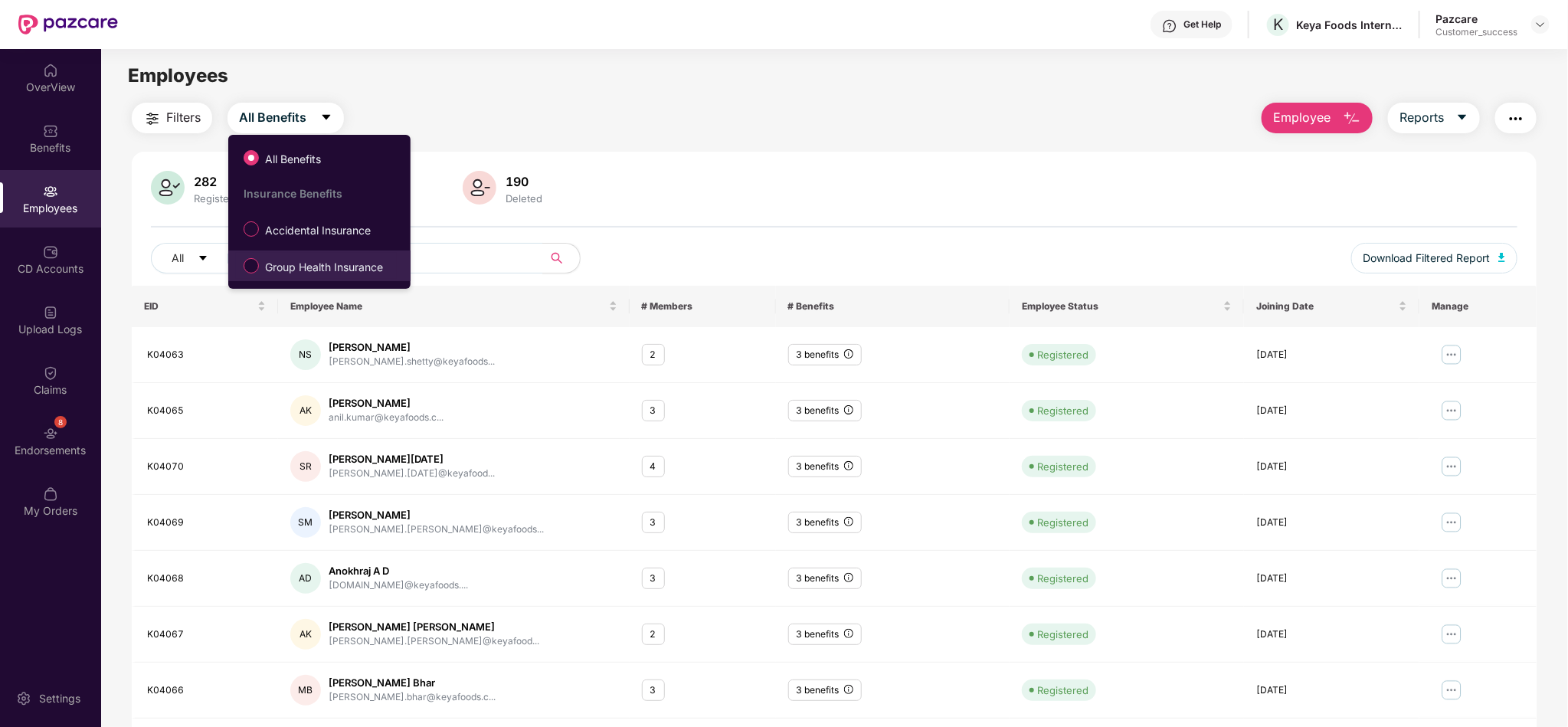
click at [301, 264] on span "Group Health Insurance" at bounding box center [323, 267] width 131 height 17
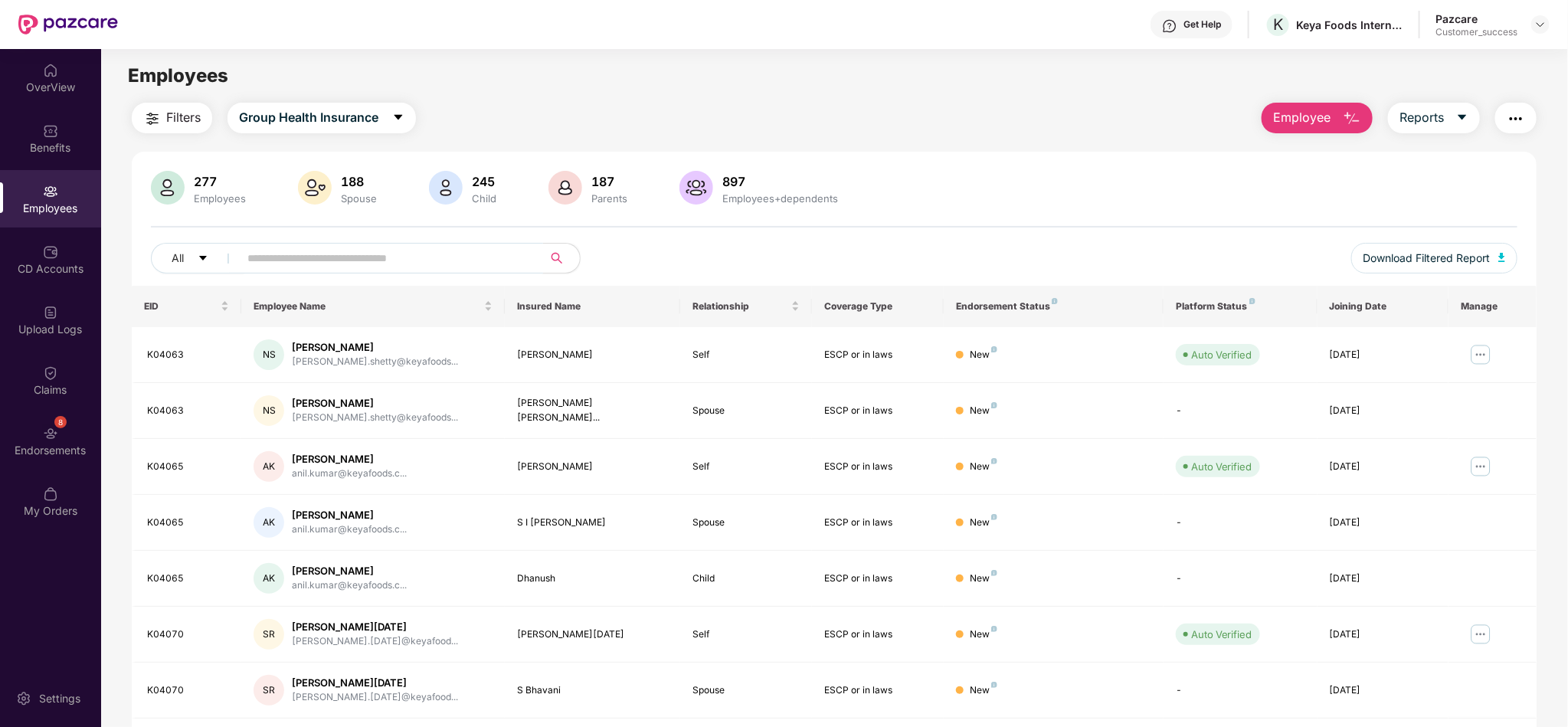
click at [484, 257] on input "text" at bounding box center [385, 257] width 275 height 23
paste input "******"
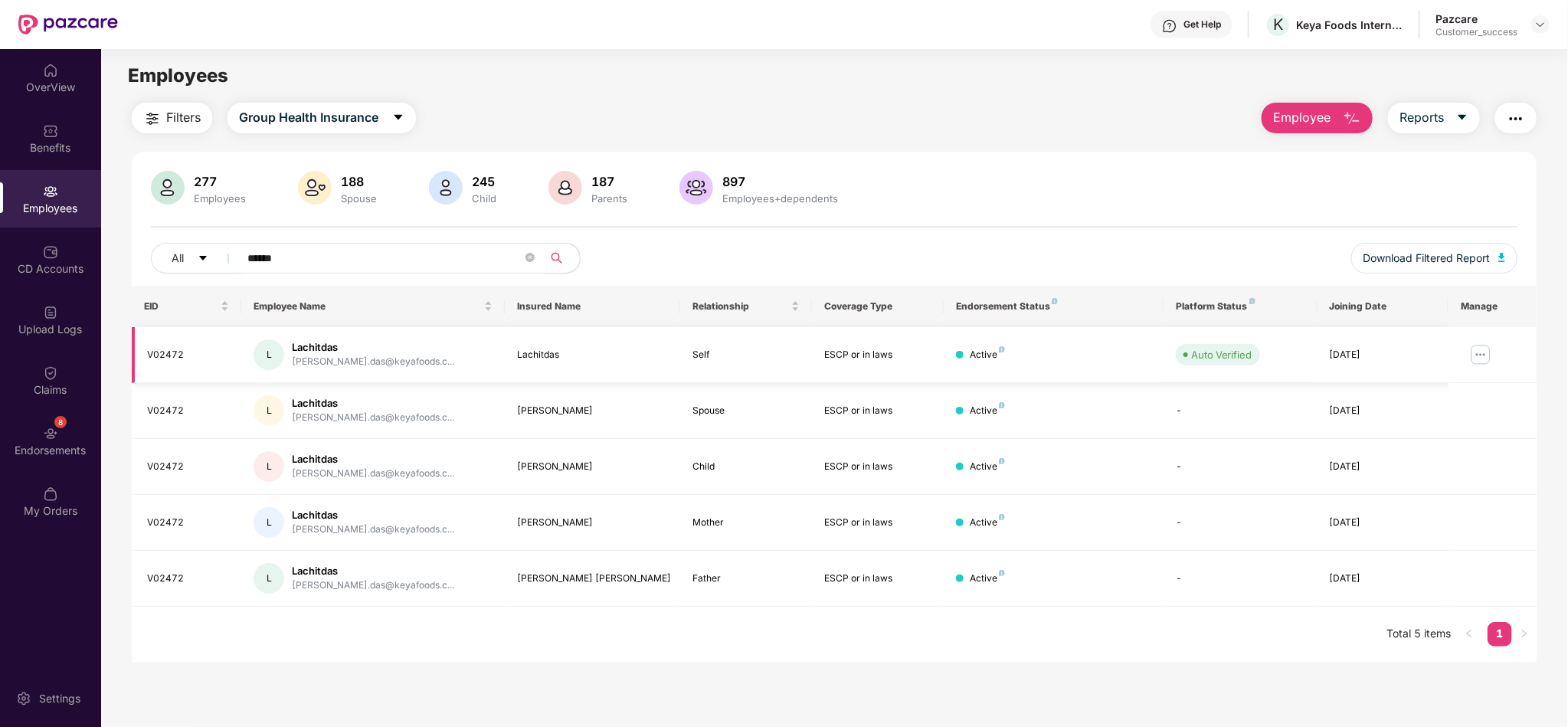
type input "******"
click at [1471, 352] on img at bounding box center [1481, 355] width 24 height 24
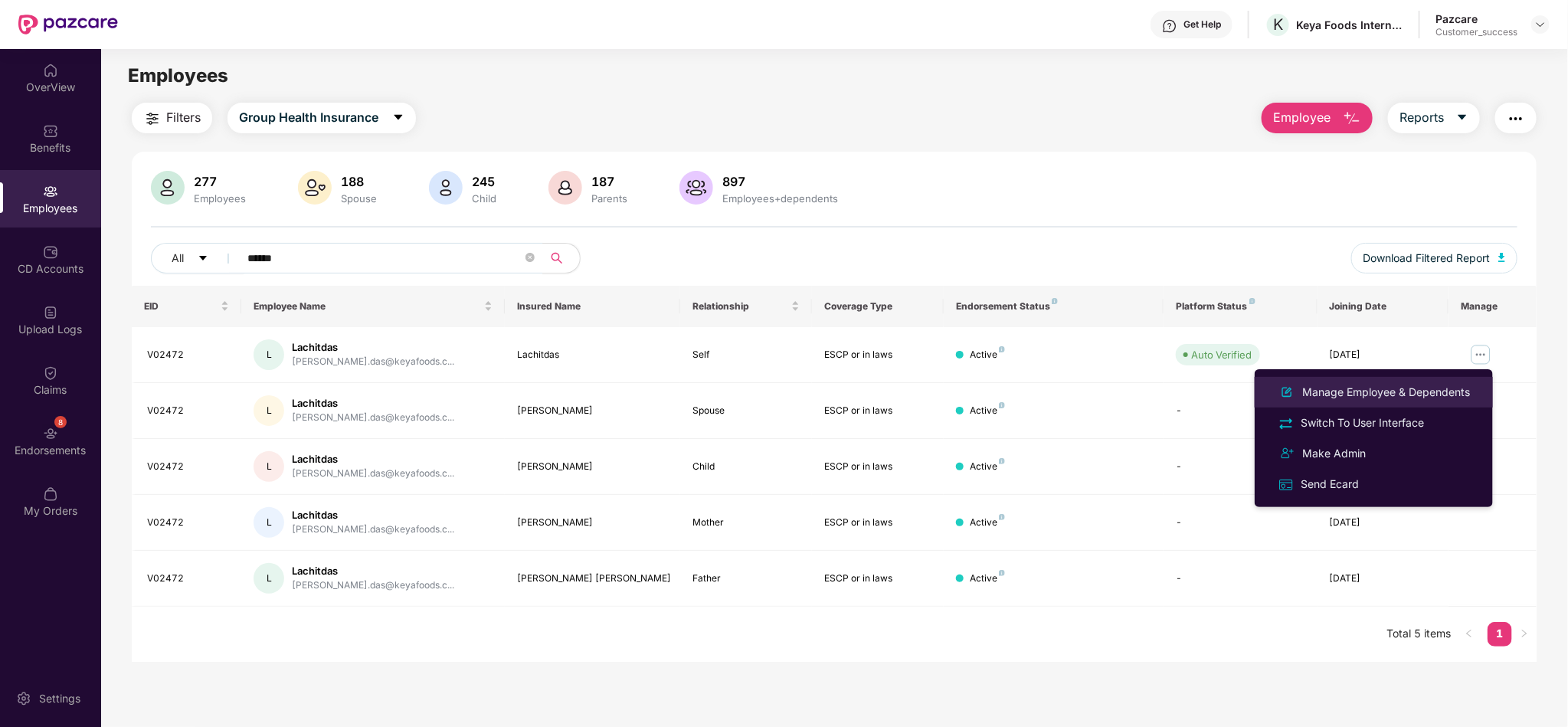
click at [1413, 389] on div "Manage Employee & Dependents" at bounding box center [1386, 392] width 174 height 17
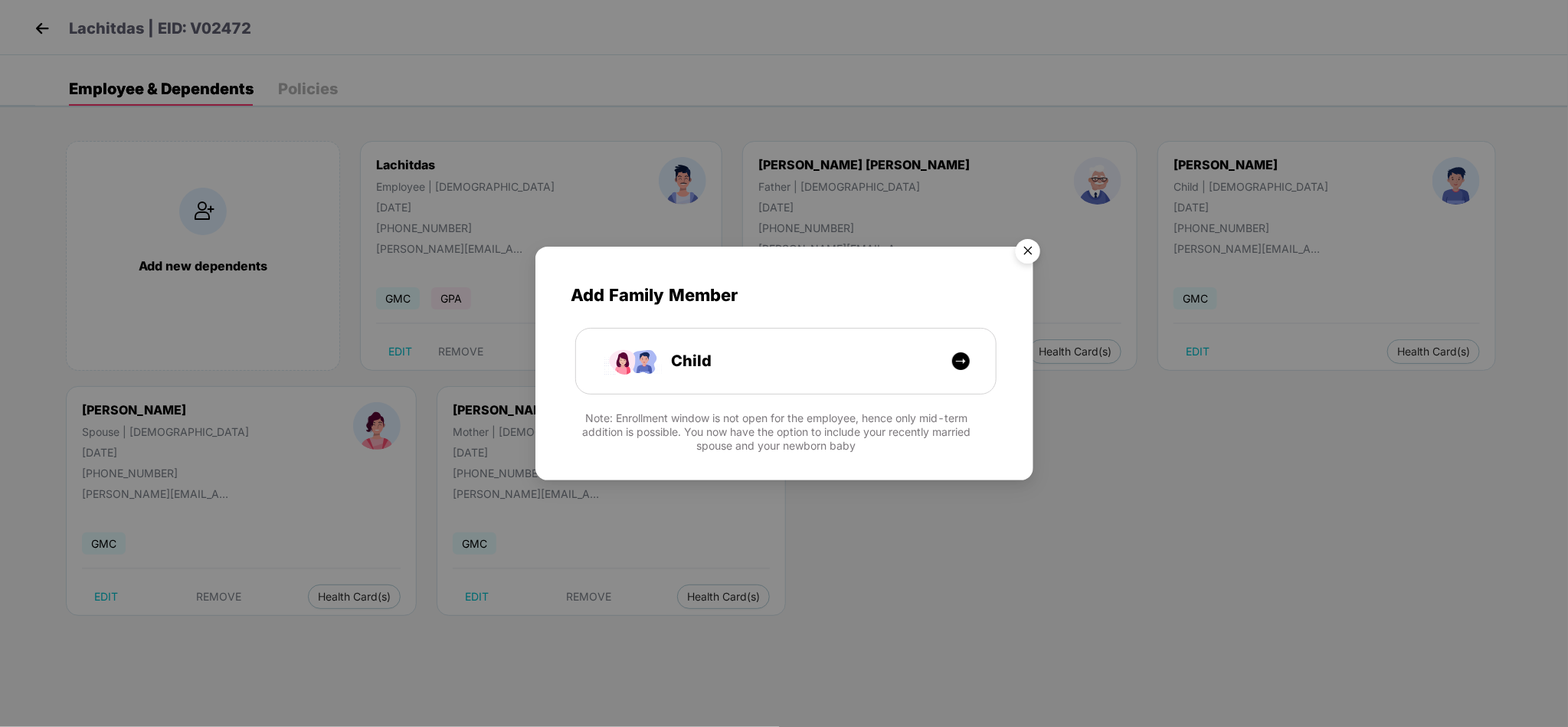
click at [1030, 258] on img "Close" at bounding box center [1028, 253] width 43 height 43
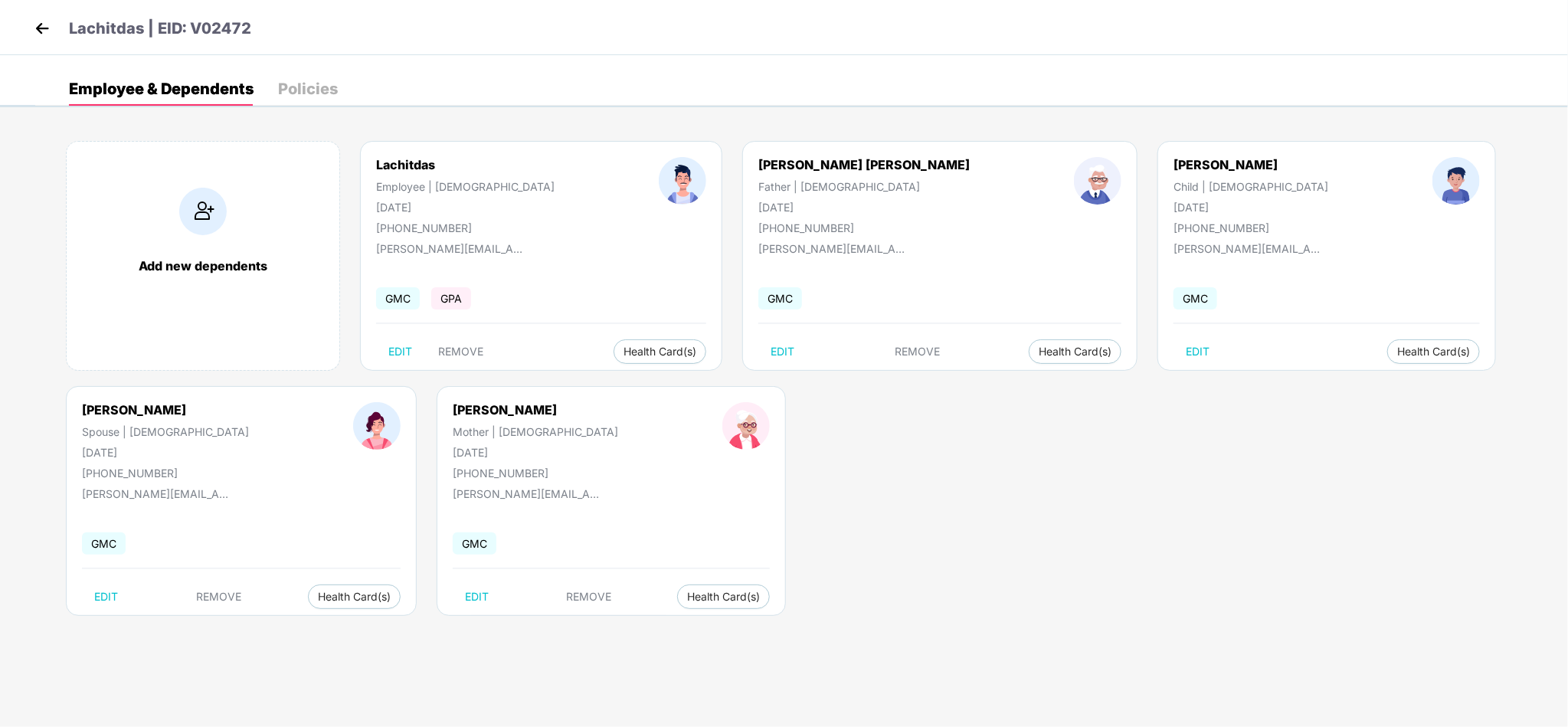
click at [56, 34] on header "Lachitdas | EID: V02472" at bounding box center [141, 31] width 221 height 28
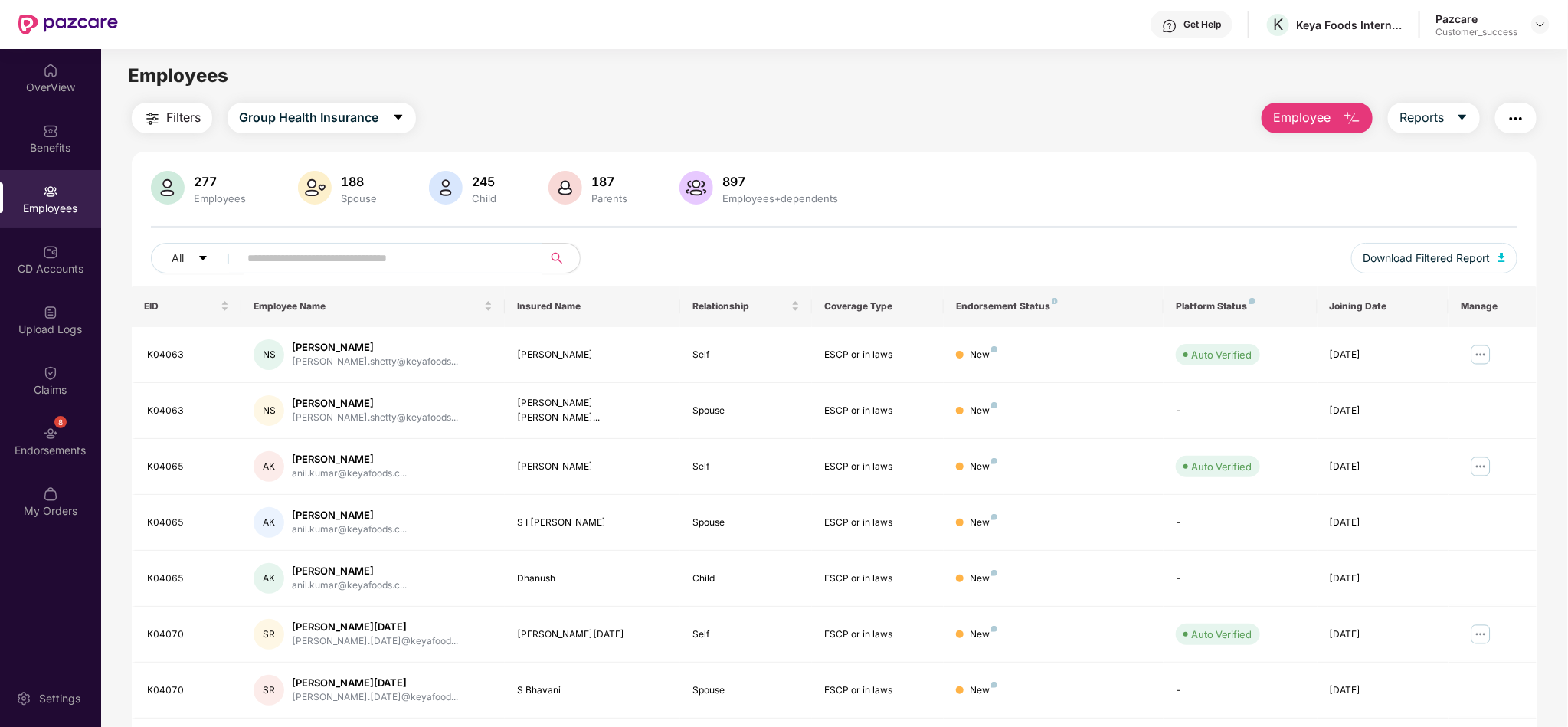
click at [1331, 118] on button "Employee" at bounding box center [1318, 118] width 111 height 31
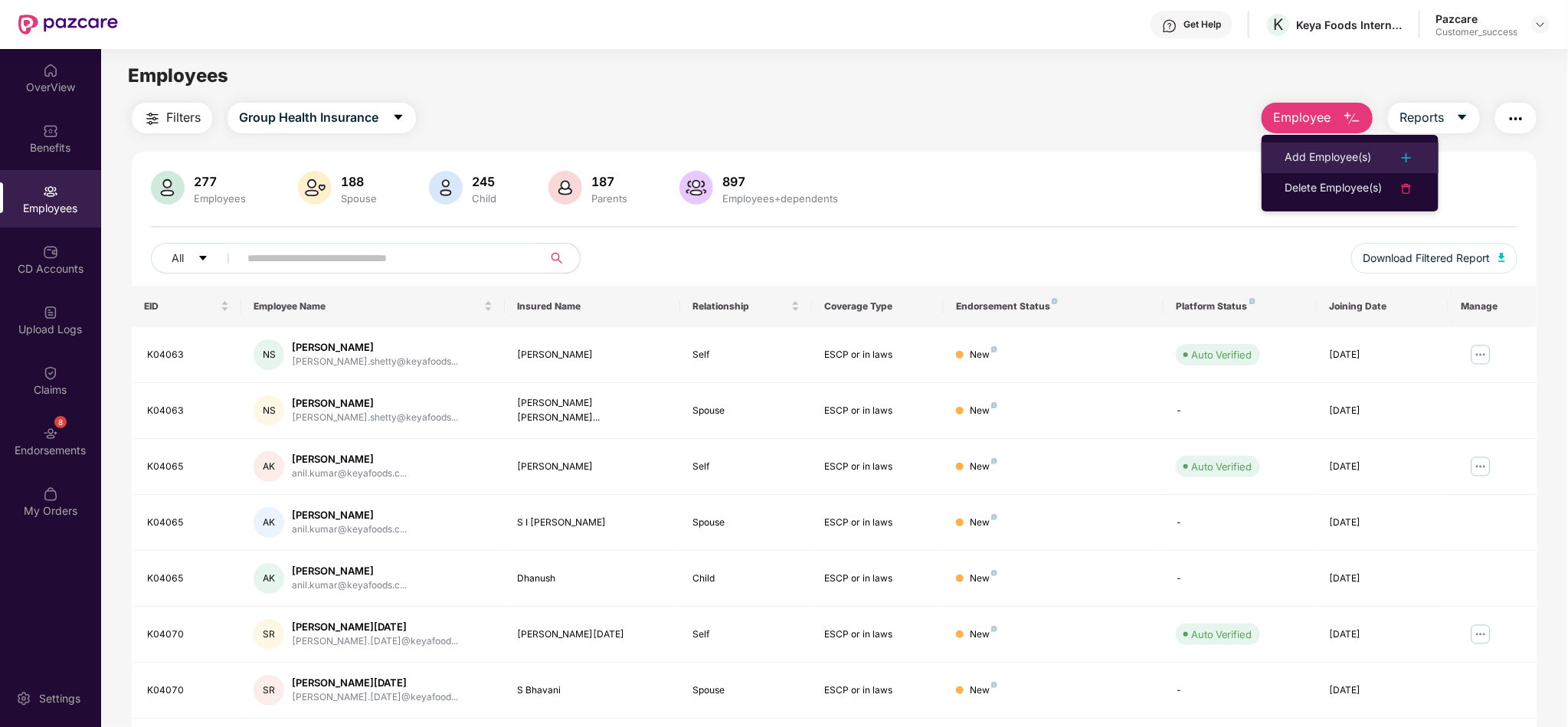
click at [1306, 148] on div "Add Employee(s)" at bounding box center [1327, 157] width 86 height 19
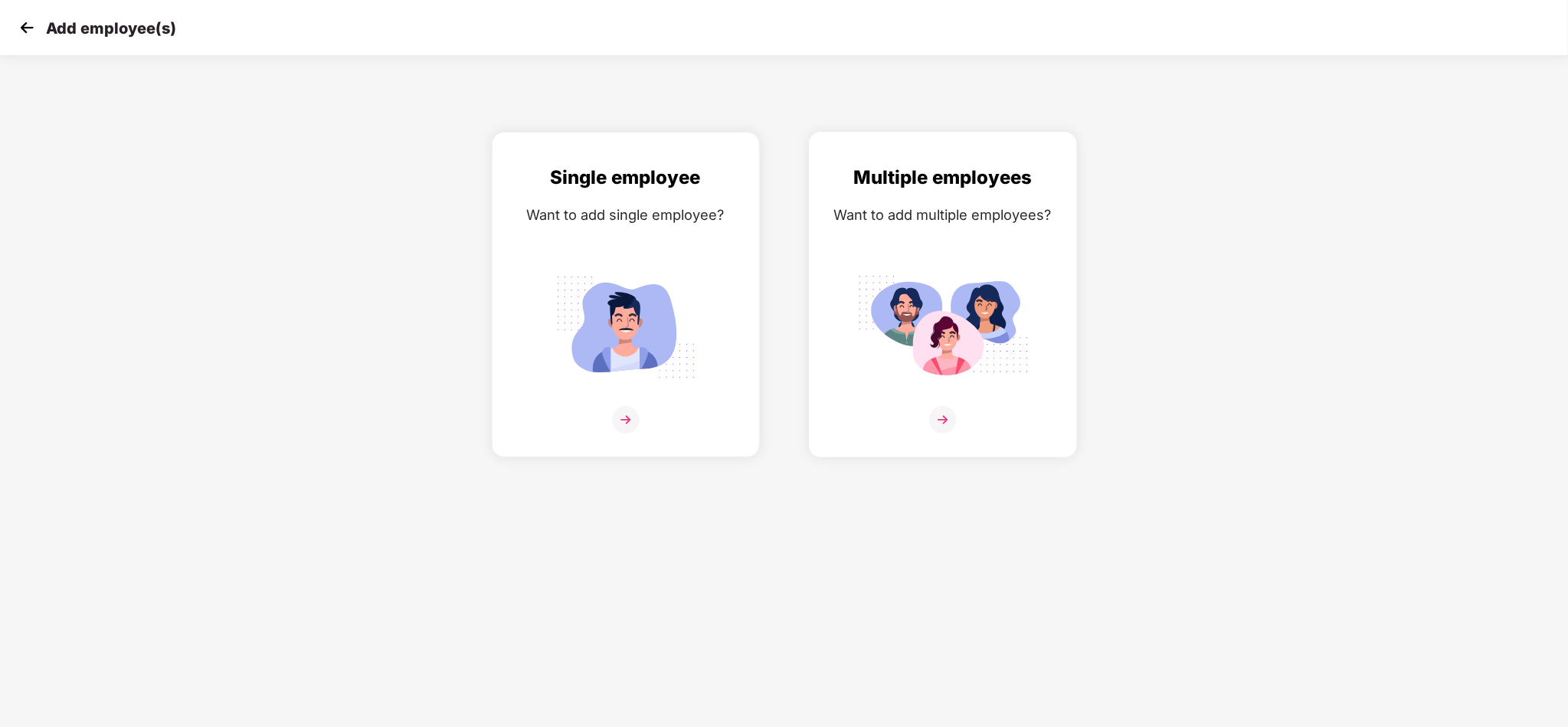
click at [908, 281] on img at bounding box center [942, 327] width 171 height 119
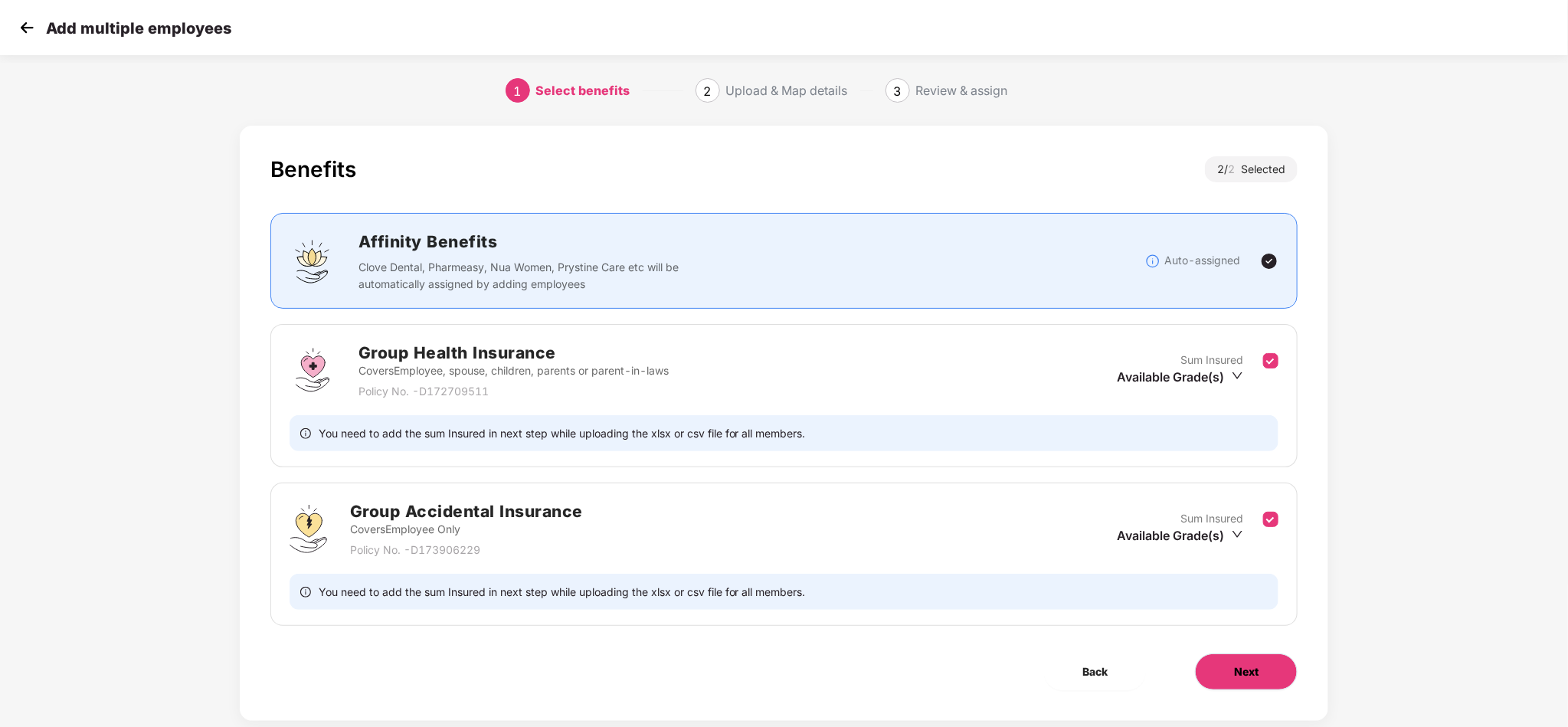
click at [1237, 673] on span "Next" at bounding box center [1246, 671] width 24 height 17
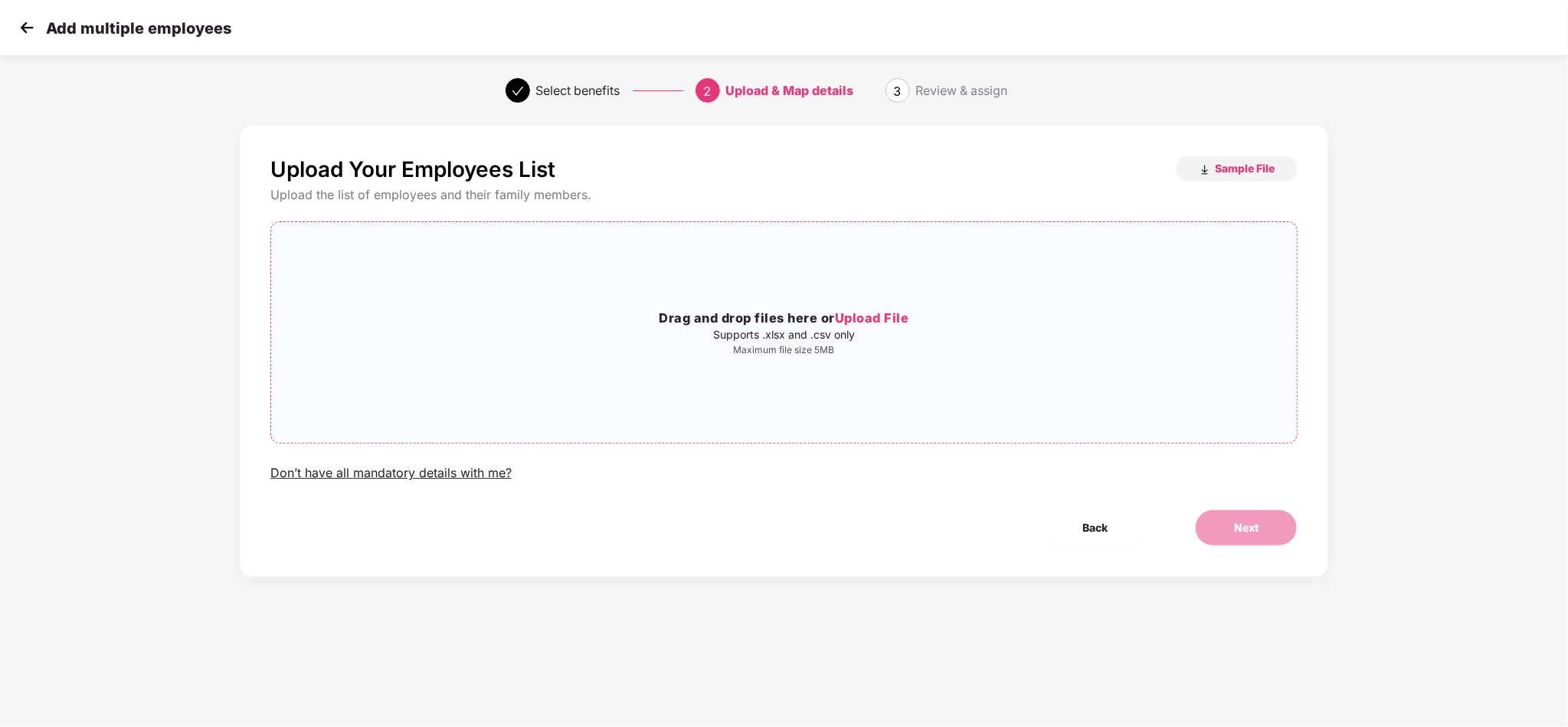
click at [1039, 357] on div "Drag and drop files here or Upload File Supports .xlsx and .csv only Maximum fi…" at bounding box center [785, 332] width 1027 height 196
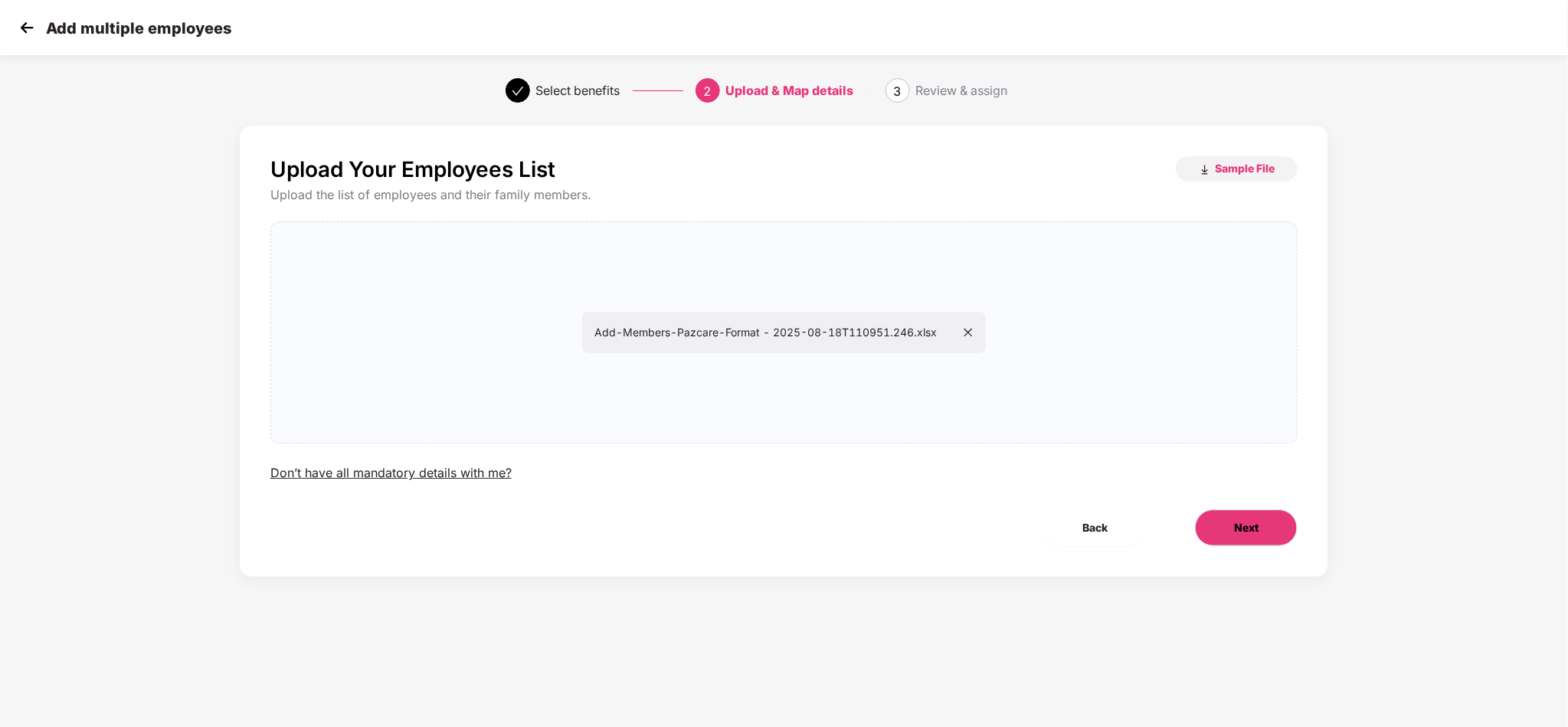
click at [1205, 526] on button "Next" at bounding box center [1246, 528] width 103 height 37
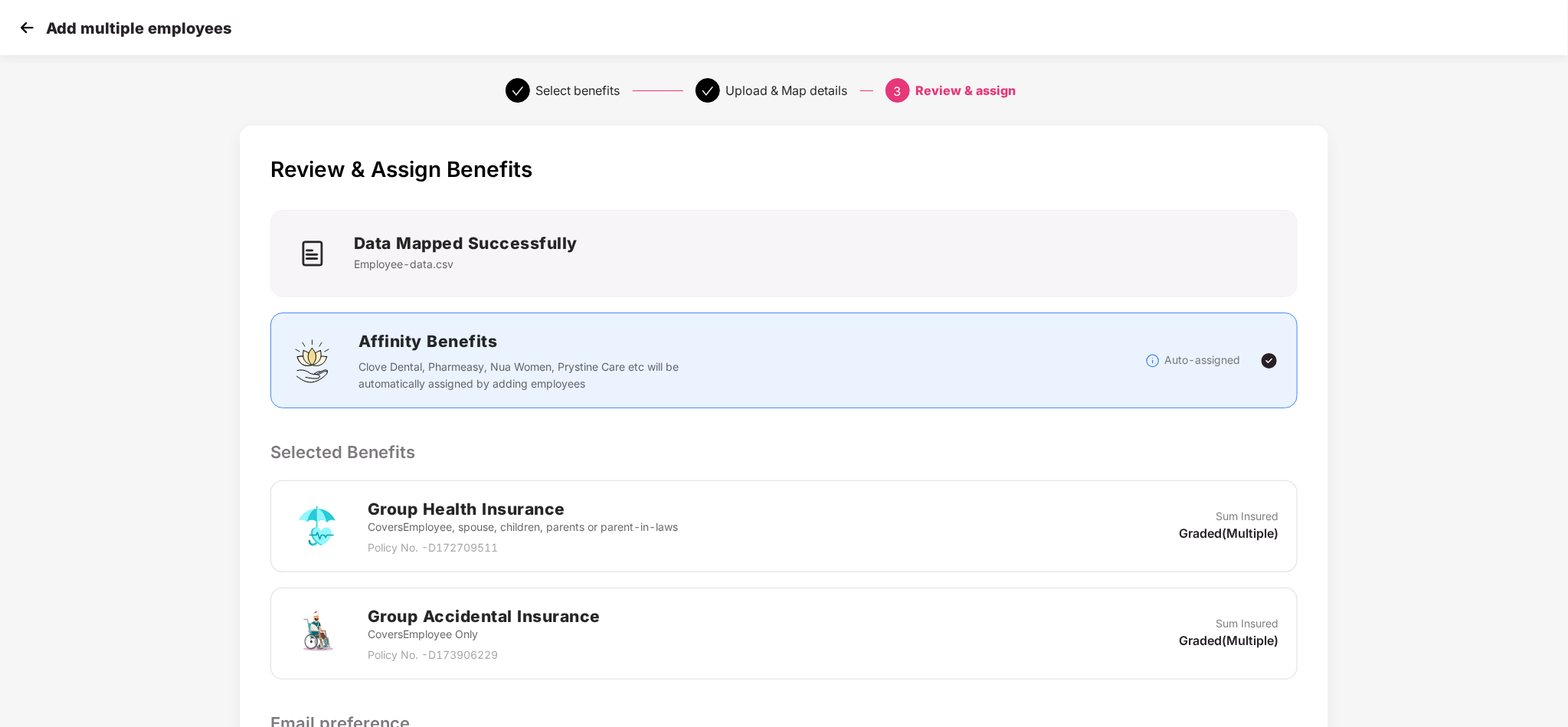
click at [1452, 563] on div "Review & Assign Benefits Data Mapped Successfully Employee-data.csv Affinity Be…" at bounding box center [784, 539] width 1568 height 843
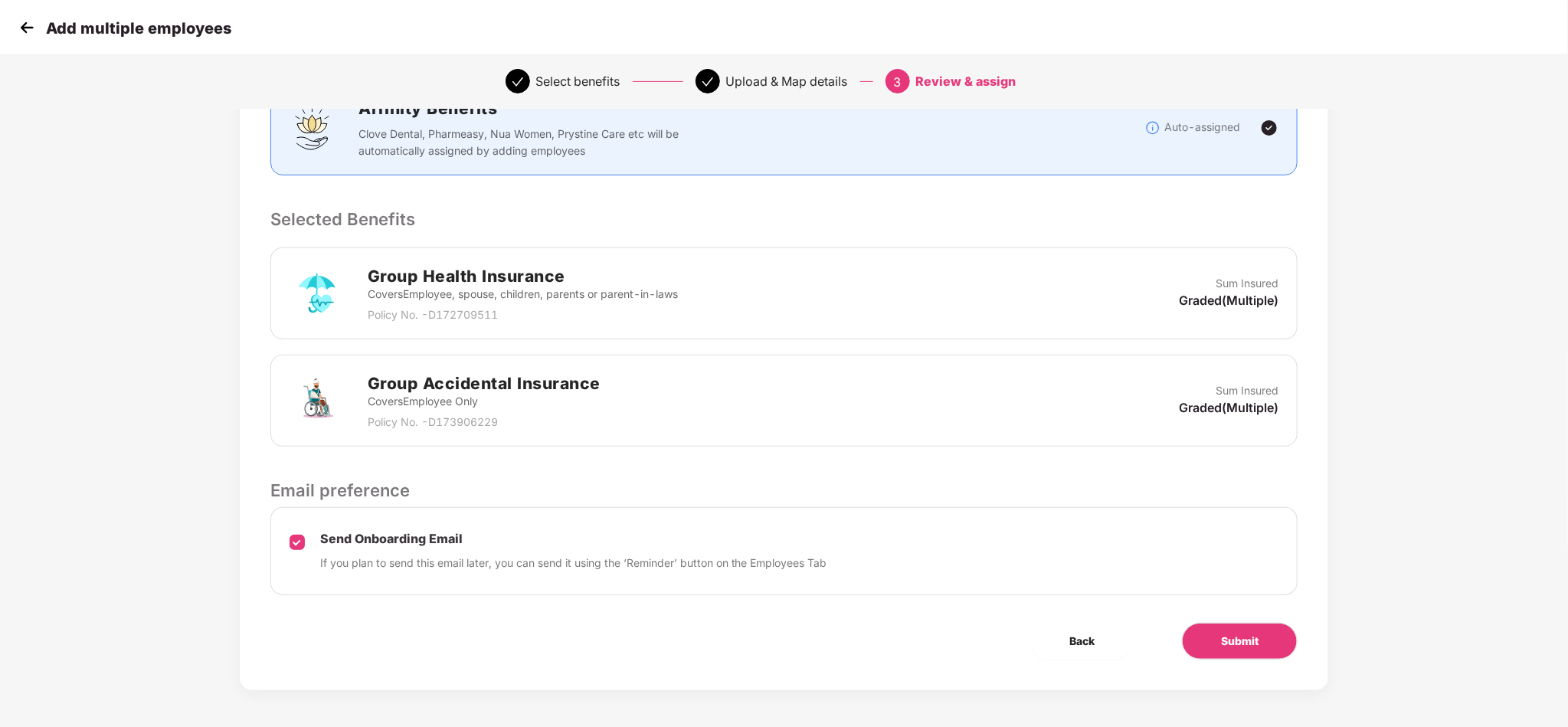
scroll to position [237, 0]
click at [1253, 646] on span "Submit" at bounding box center [1240, 639] width 38 height 17
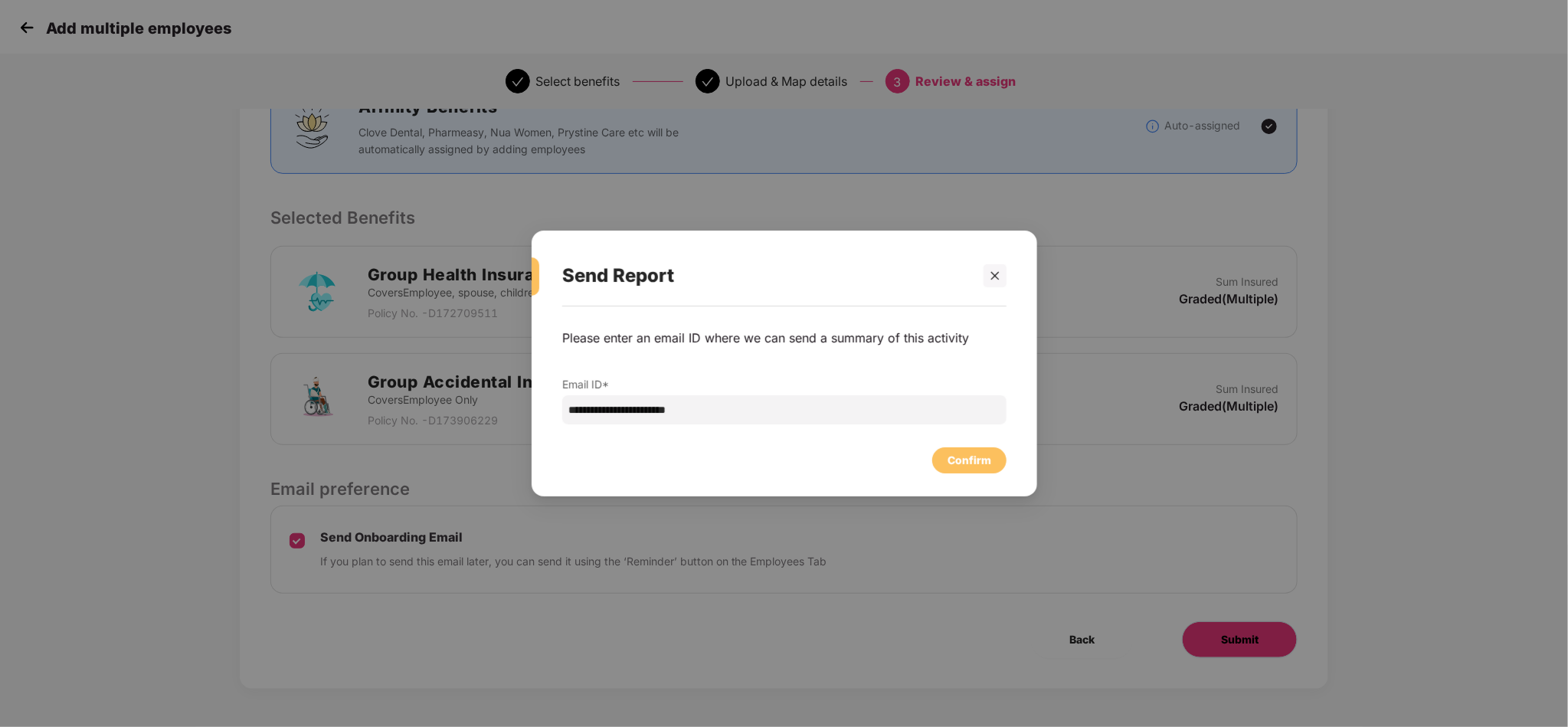
scroll to position [0, 0]
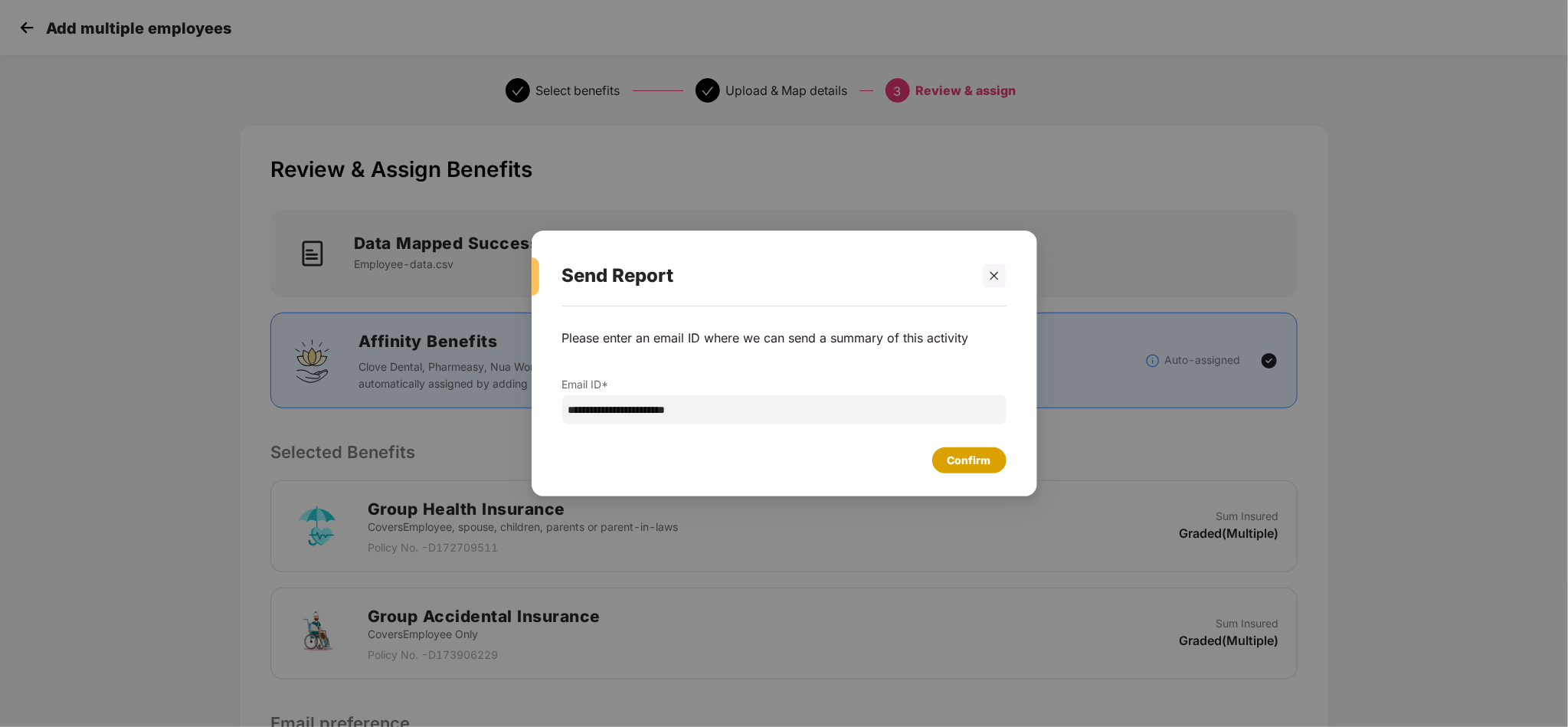
click at [989, 456] on div "Confirm" at bounding box center [969, 460] width 44 height 17
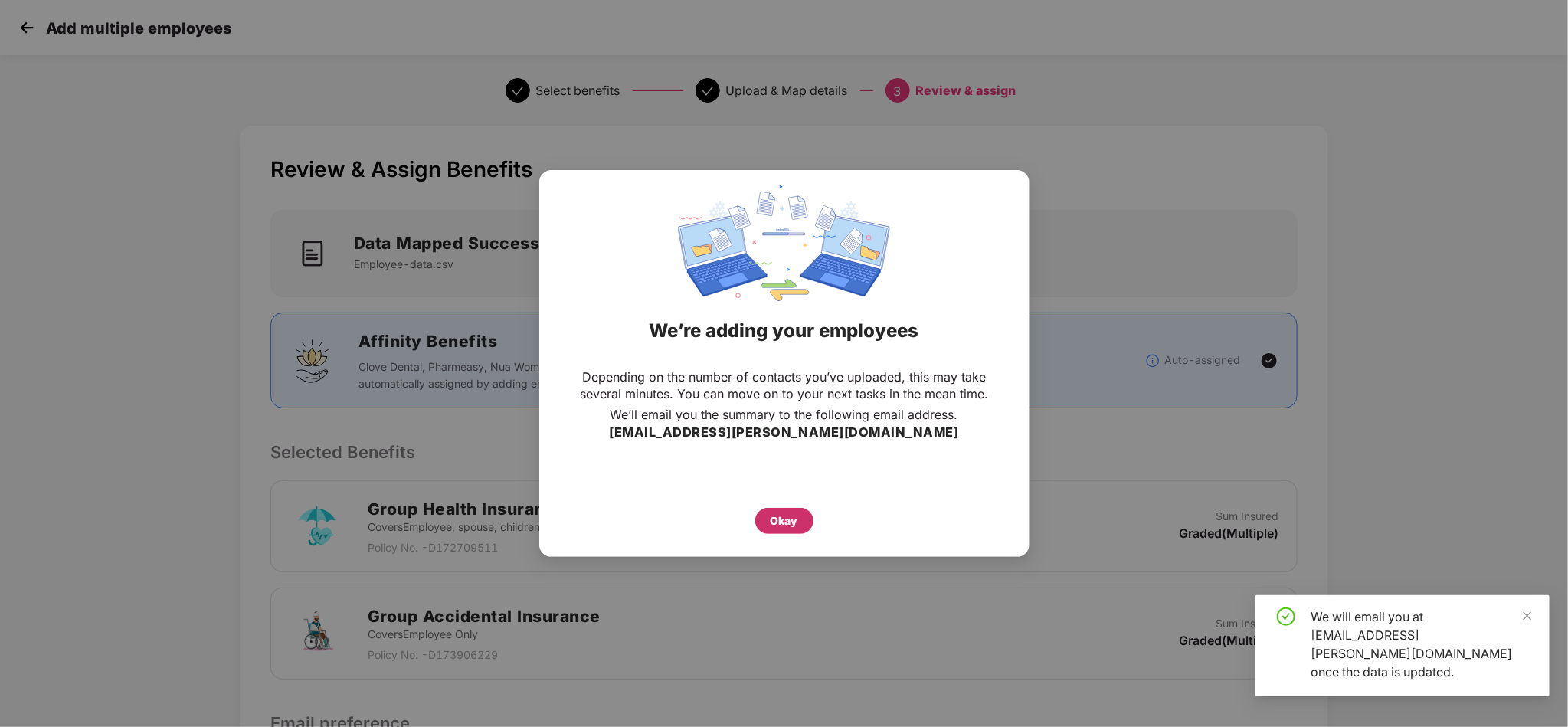
click at [804, 519] on div "Okay" at bounding box center [784, 520] width 58 height 26
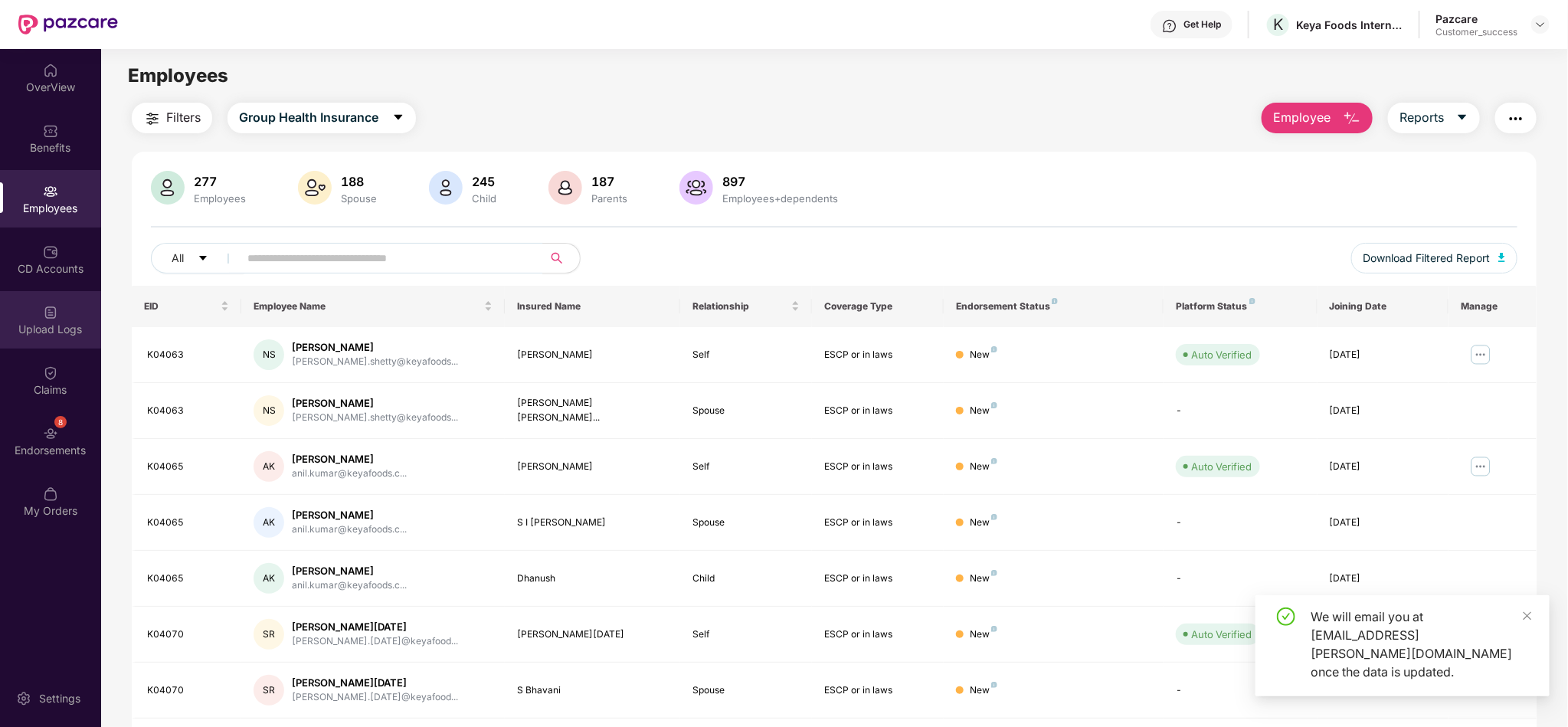
click at [30, 347] on div "Upload Logs" at bounding box center [50, 320] width 101 height 57
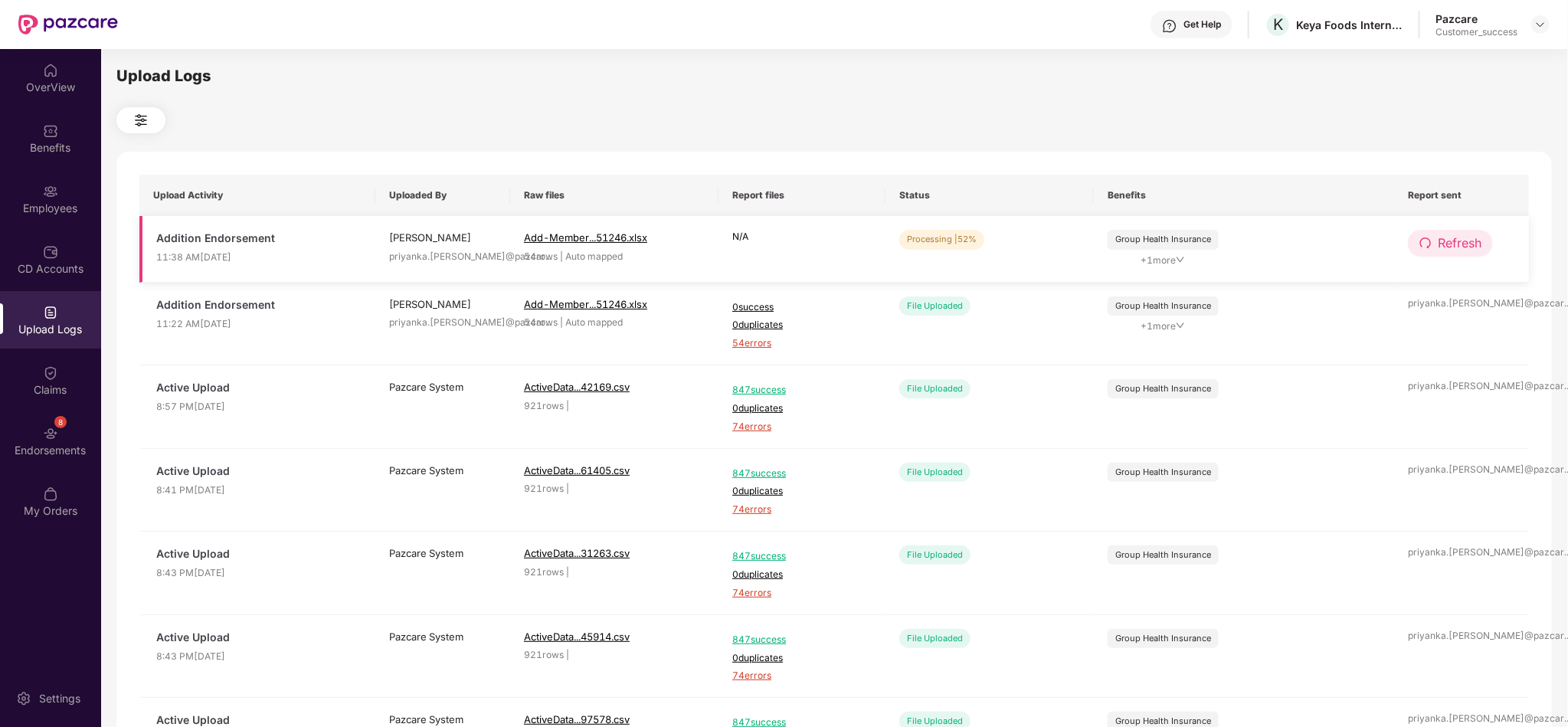
click at [1474, 248] on span "Refresh" at bounding box center [1460, 243] width 44 height 19
click at [1474, 248] on span "Refresh" at bounding box center [1461, 243] width 44 height 19
click at [1487, 264] on td "Refresh" at bounding box center [1461, 248] width 134 height 66
click at [1475, 248] on span "Refresh" at bounding box center [1460, 243] width 44 height 19
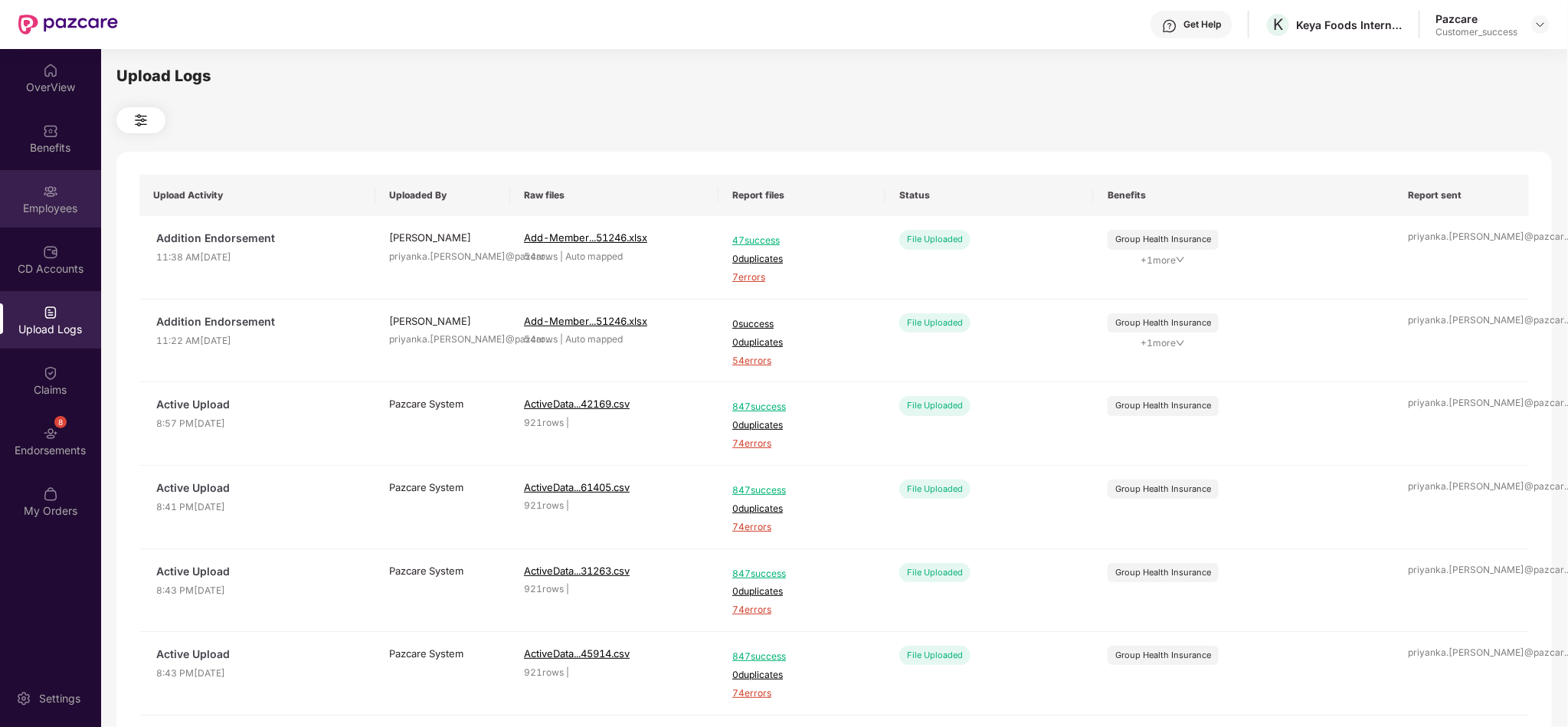
click at [32, 186] on div "Employees" at bounding box center [50, 199] width 101 height 57
